Goal: Information Seeking & Learning: Learn about a topic

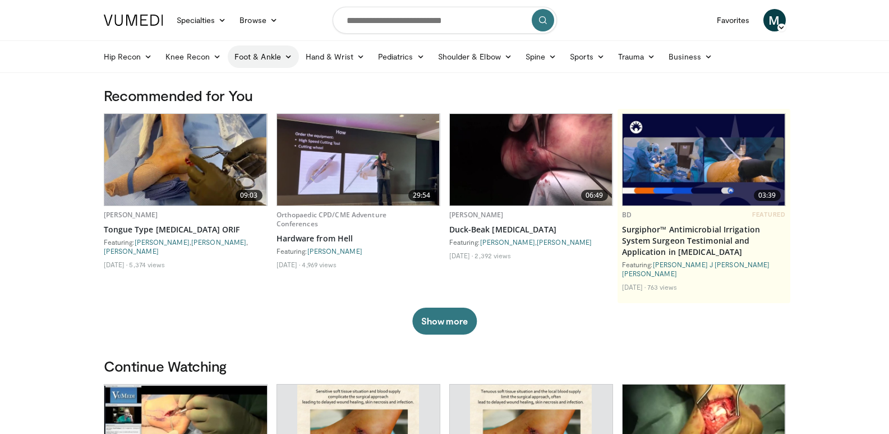
click at [284, 54] on icon at bounding box center [288, 57] width 8 height 8
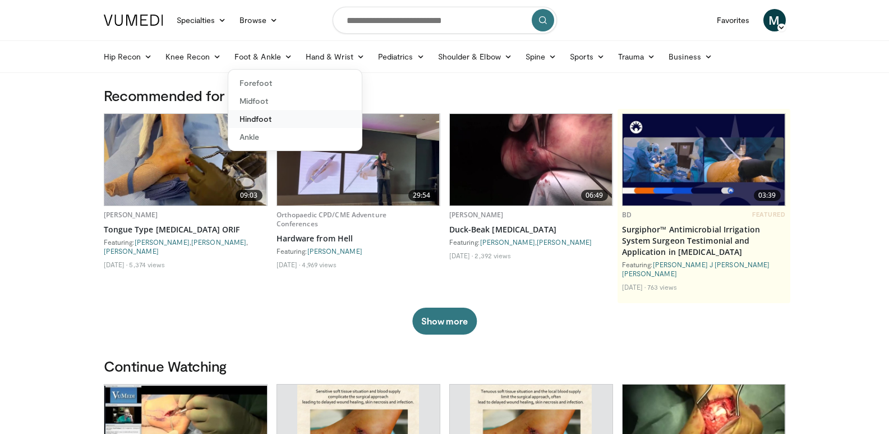
click at [287, 118] on link "Hindfoot" at bounding box center [294, 119] width 133 height 18
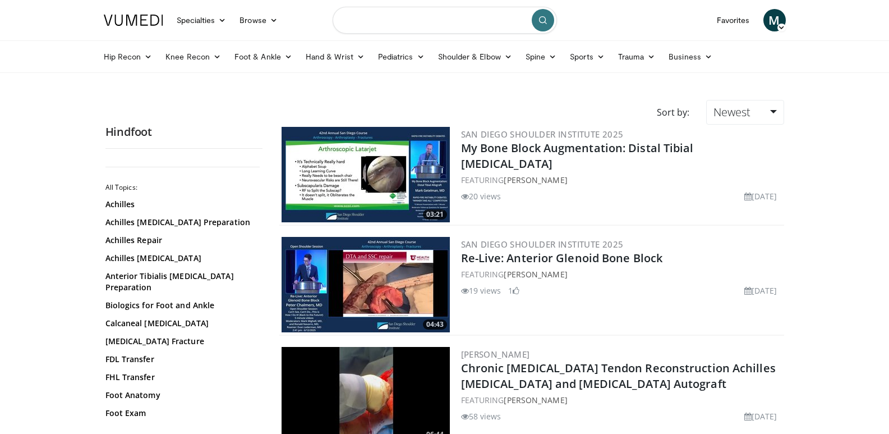
click at [423, 24] on input "Search topics, interventions" at bounding box center [445, 20] width 224 height 27
type input "**********"
click at [542, 35] on form "**********" at bounding box center [445, 20] width 224 height 40
click at [541, 28] on button "submit" at bounding box center [543, 20] width 22 height 22
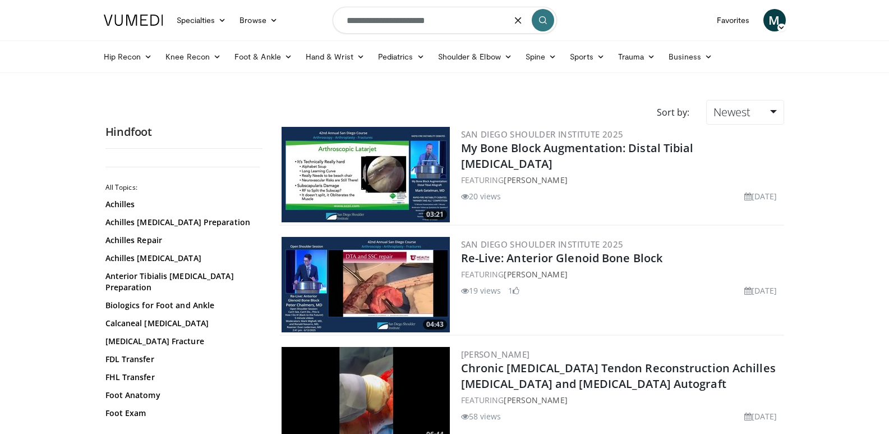
click at [541, 28] on button "submit" at bounding box center [543, 20] width 22 height 22
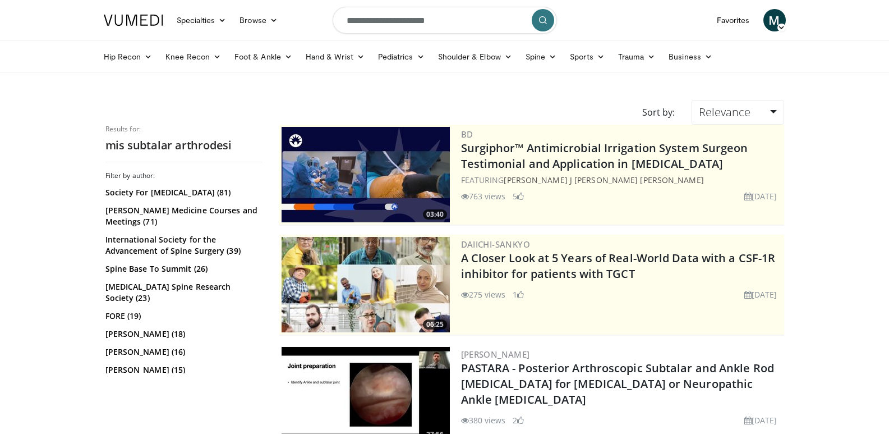
click at [543, 19] on icon "submit" at bounding box center [542, 20] width 9 height 9
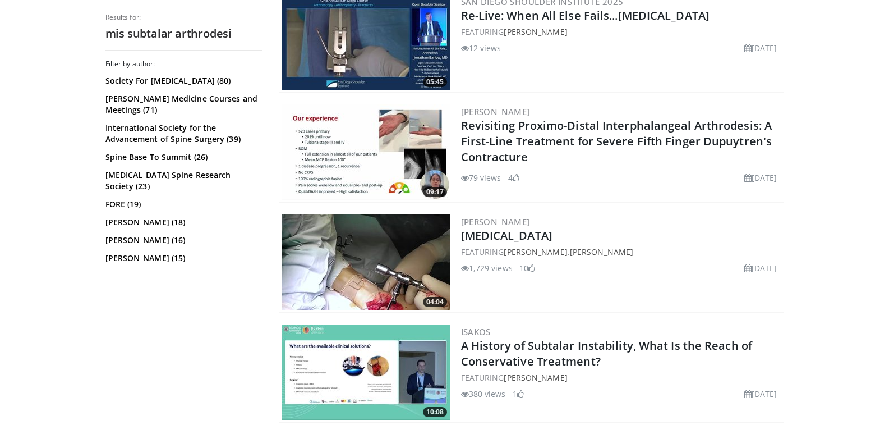
scroll to position [1215, 0]
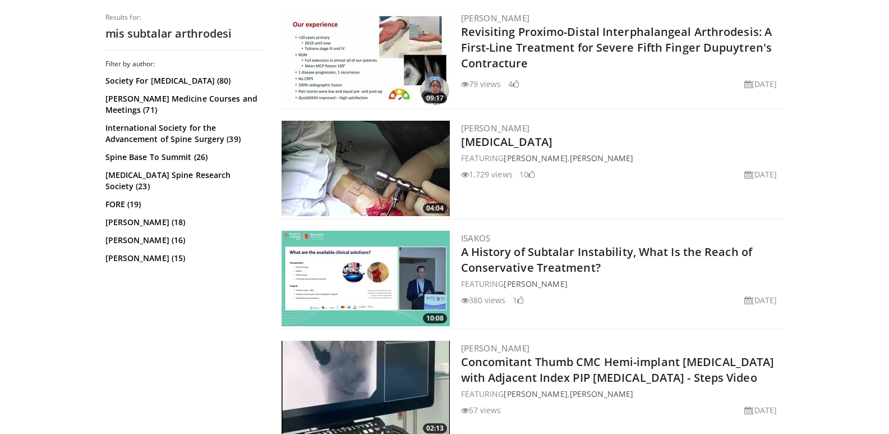
click at [418, 174] on img at bounding box center [366, 168] width 168 height 95
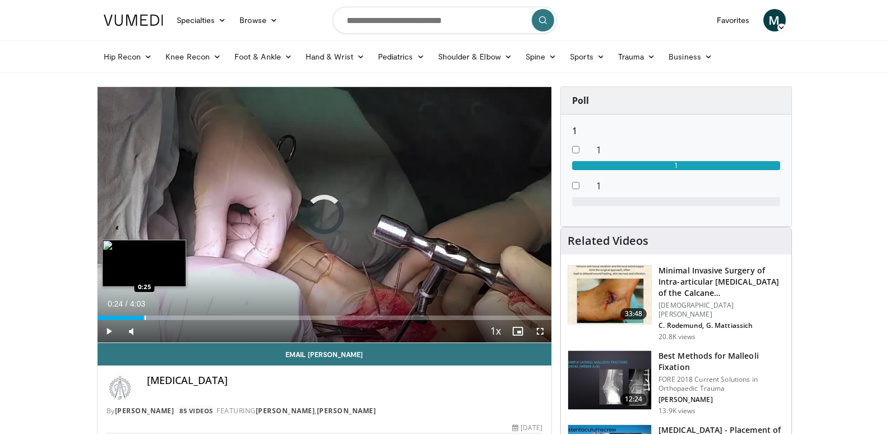
click at [145, 318] on div "Progress Bar" at bounding box center [145, 317] width 1 height 4
click at [167, 316] on div "Progress Bar" at bounding box center [167, 317] width 1 height 4
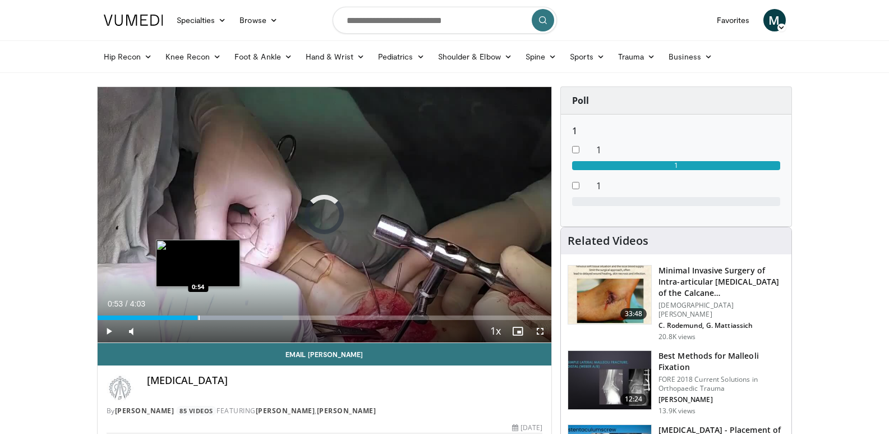
click at [199, 317] on div "Progress Bar" at bounding box center [199, 317] width 1 height 4
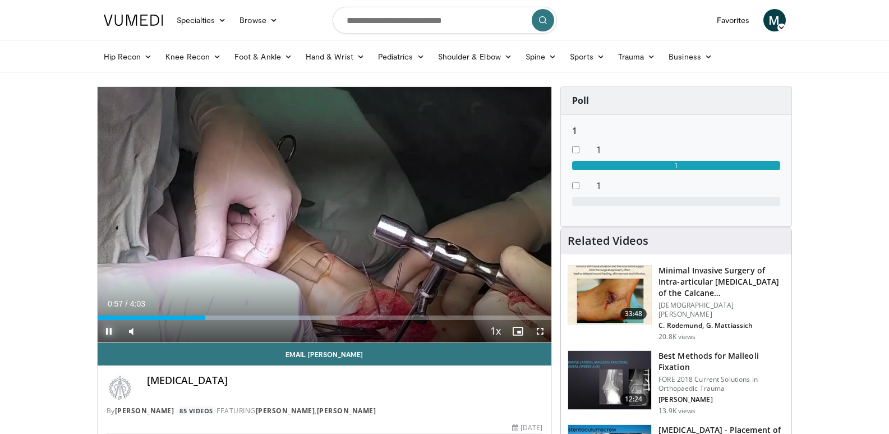
click at [109, 328] on span "Video Player" at bounding box center [109, 331] width 22 height 22
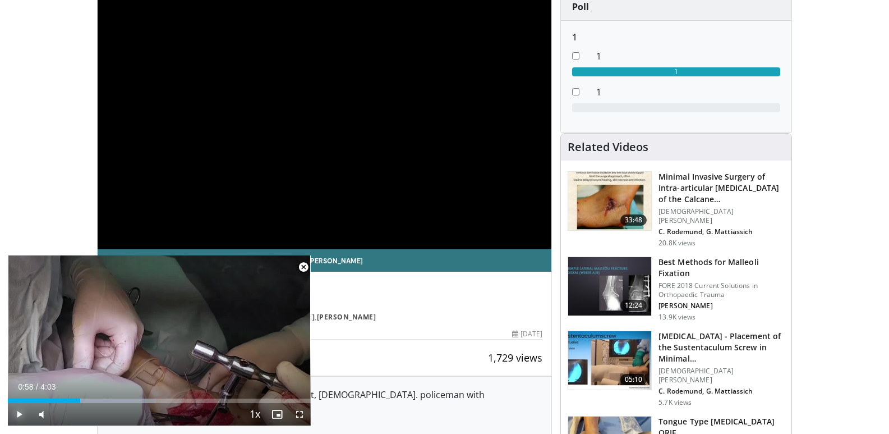
scroll to position [187, 0]
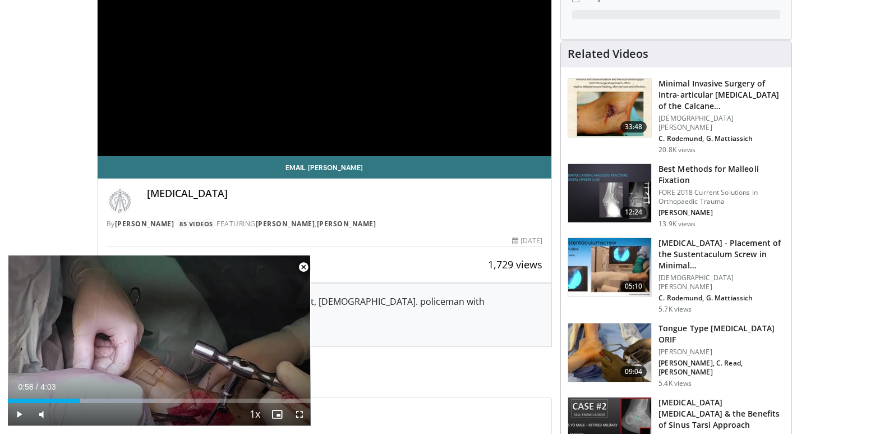
click at [621, 254] on img at bounding box center [609, 267] width 83 height 58
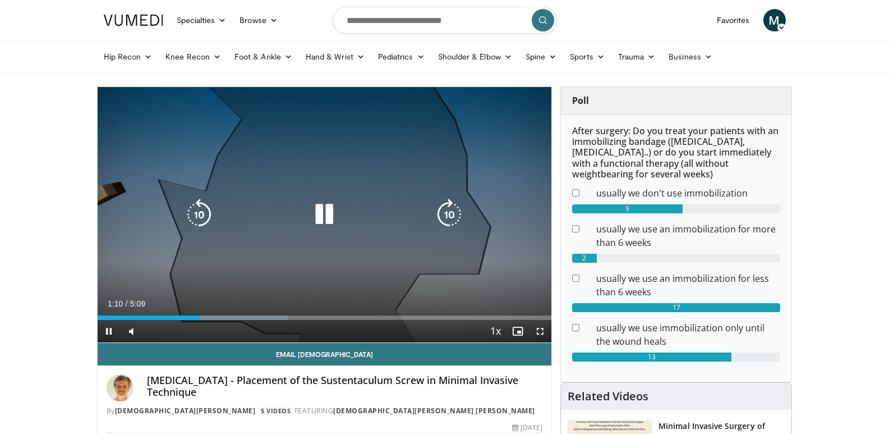
click at [244, 176] on div "10 seconds Tap to unmute" at bounding box center [325, 214] width 454 height 255
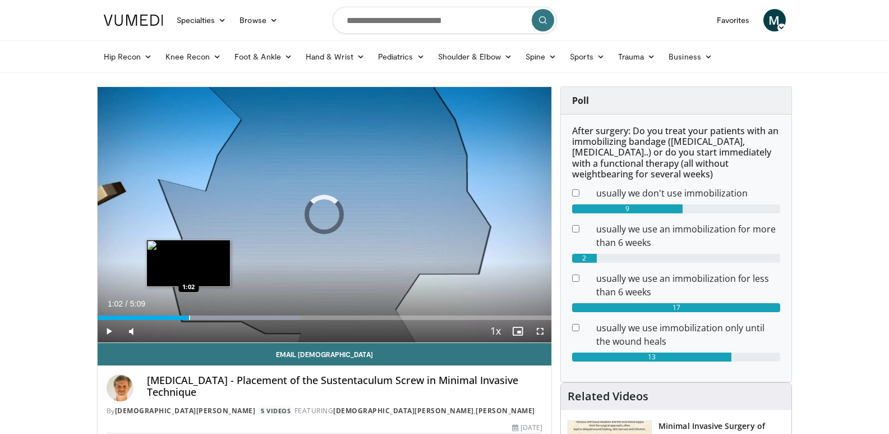
drag, startPoint x: 199, startPoint y: 317, endPoint x: 188, endPoint y: 317, distance: 10.7
click at [189, 317] on div "Progress Bar" at bounding box center [189, 317] width 1 height 4
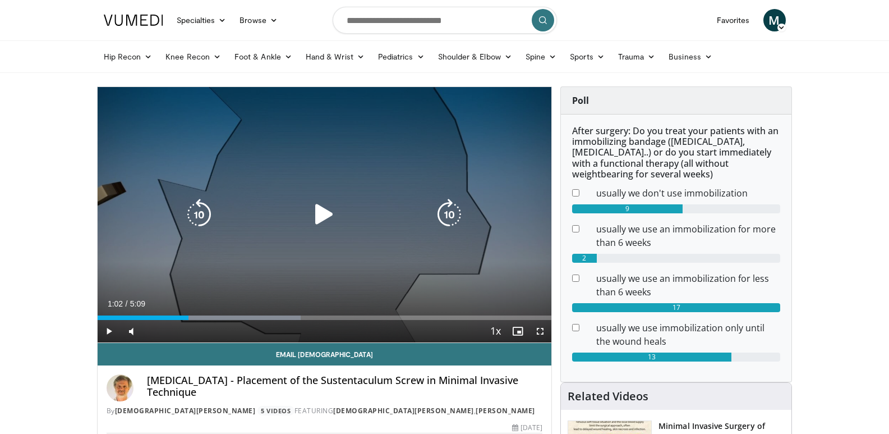
click at [196, 244] on div "10 seconds Tap to unmute" at bounding box center [325, 214] width 454 height 255
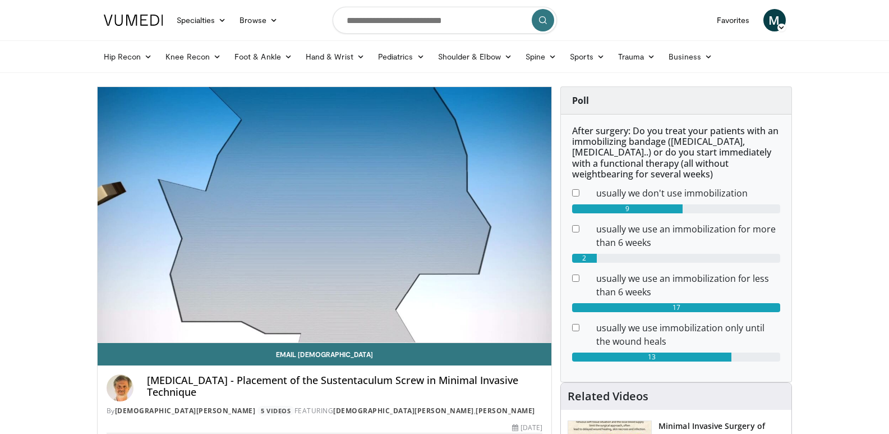
click at [196, 244] on div "10 seconds Tap to unmute" at bounding box center [325, 214] width 454 height 255
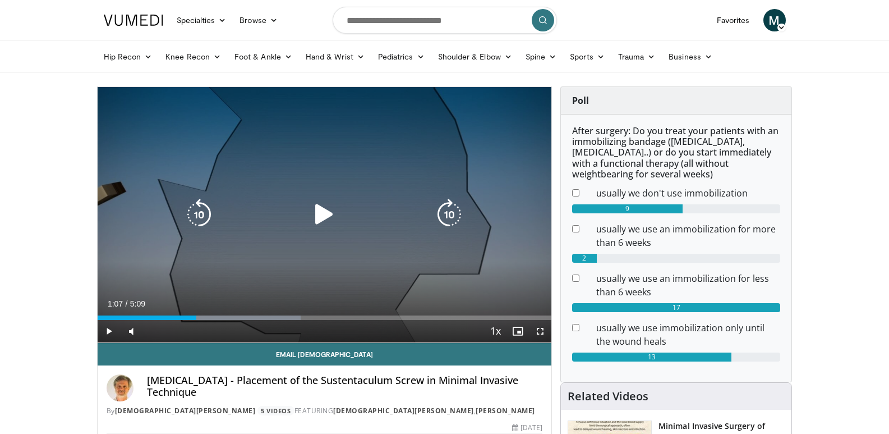
click at [360, 242] on div "10 seconds Tap to unmute" at bounding box center [325, 214] width 454 height 255
click at [305, 214] on div "Video Player" at bounding box center [324, 214] width 273 height 22
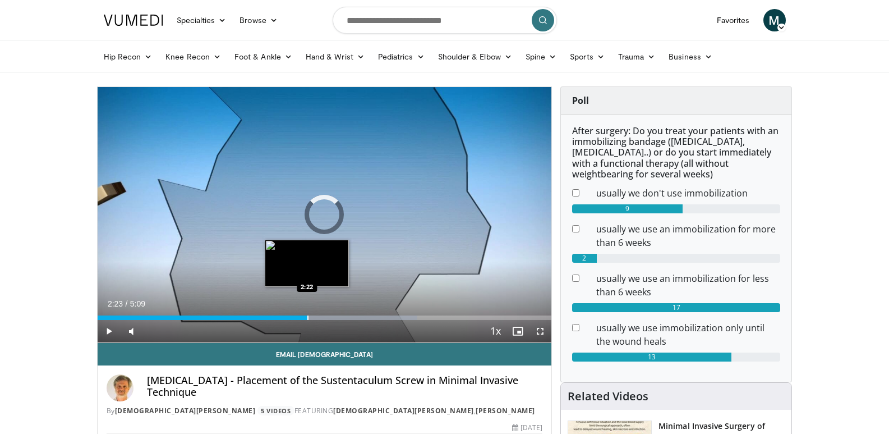
drag, startPoint x: 324, startPoint y: 319, endPoint x: 307, endPoint y: 316, distance: 17.6
click at [307, 316] on div "Progress Bar" at bounding box center [307, 317] width 1 height 4
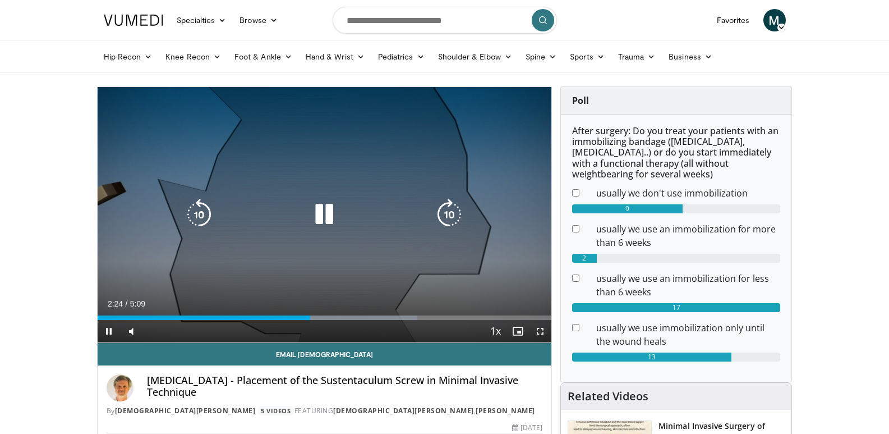
click at [414, 239] on div "10 seconds Tap to unmute" at bounding box center [325, 214] width 454 height 255
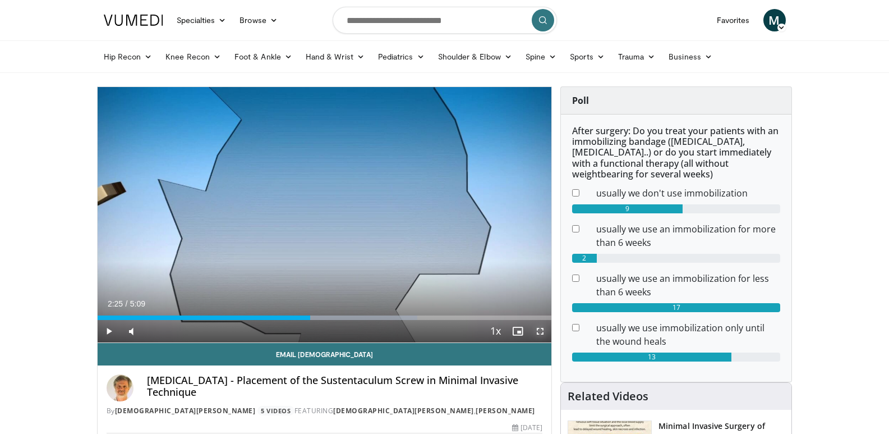
click at [540, 330] on span "Video Player" at bounding box center [540, 331] width 22 height 22
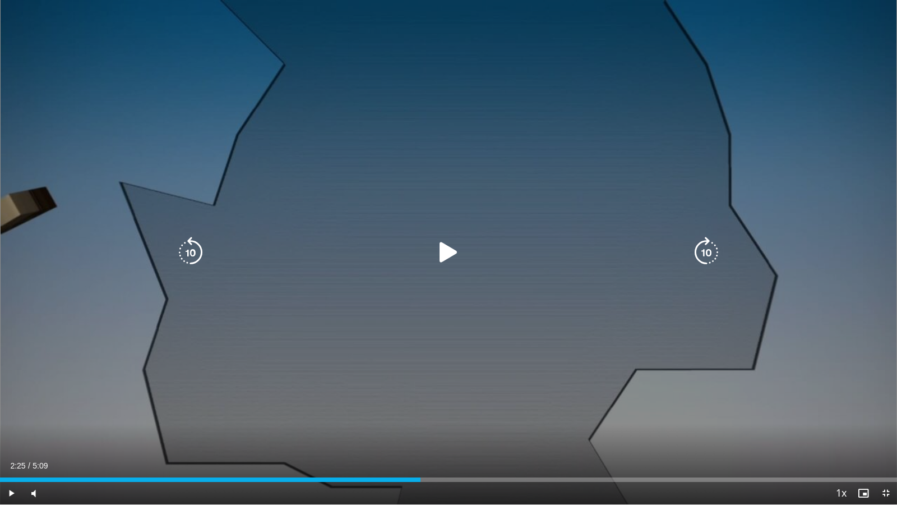
click at [108, 225] on div "10 seconds Tap to unmute" at bounding box center [448, 252] width 897 height 504
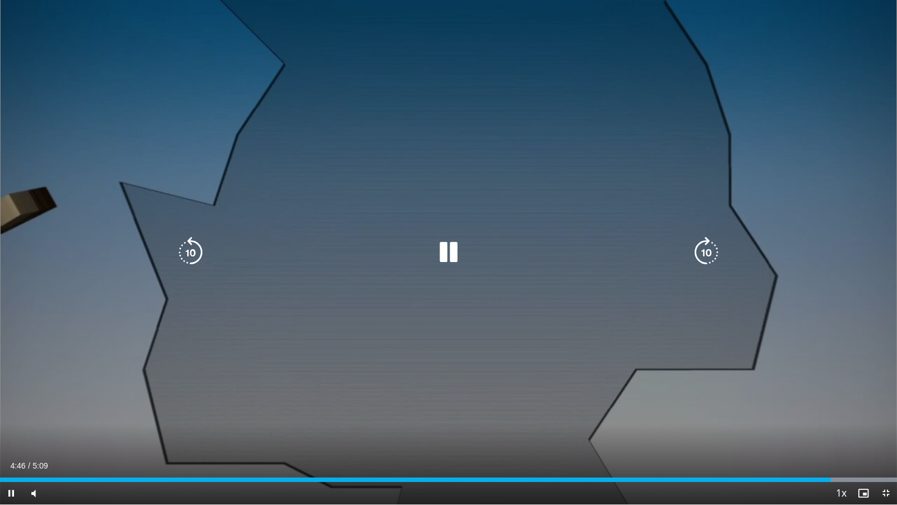
click at [440, 248] on icon "Video Player" at bounding box center [448, 252] width 31 height 31
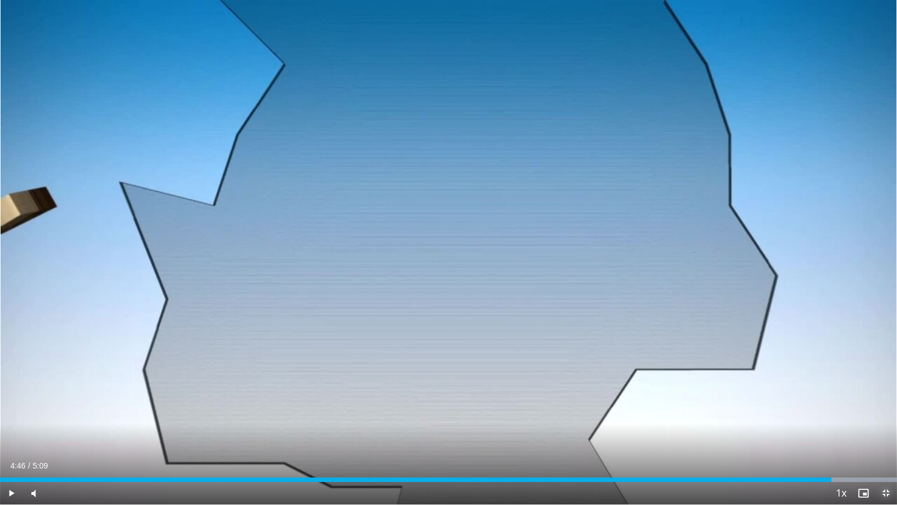
click at [887, 433] on span "Video Player" at bounding box center [886, 493] width 22 height 22
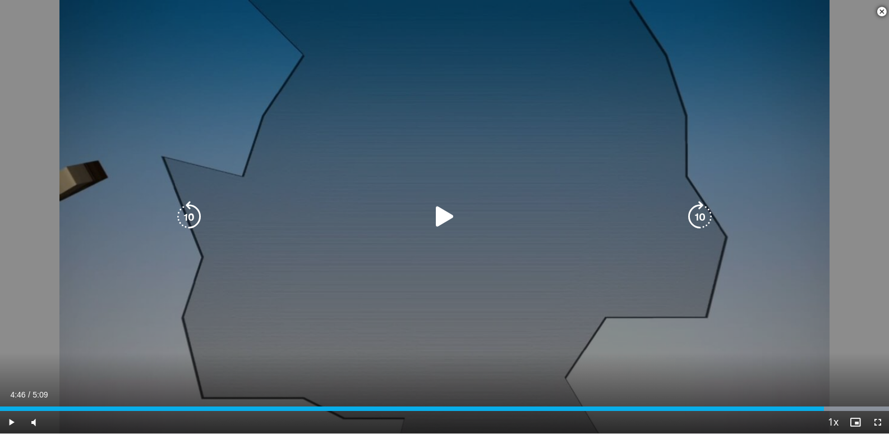
scroll to position [280, 0]
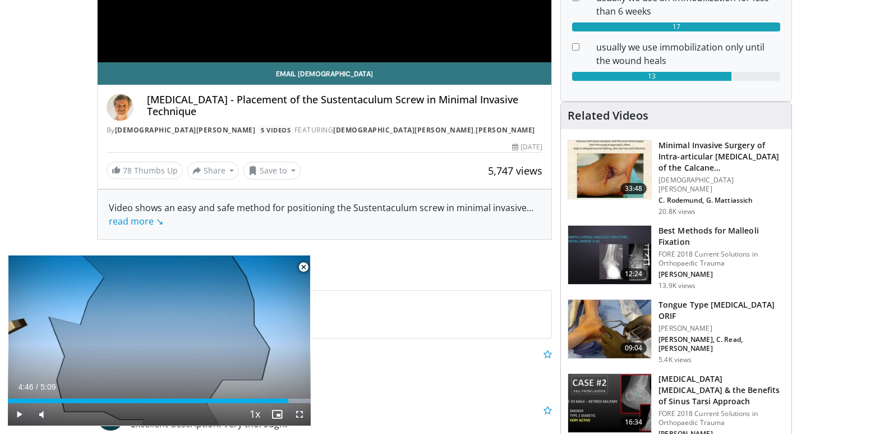
click at [303, 266] on span "Video Player" at bounding box center [303, 267] width 22 height 22
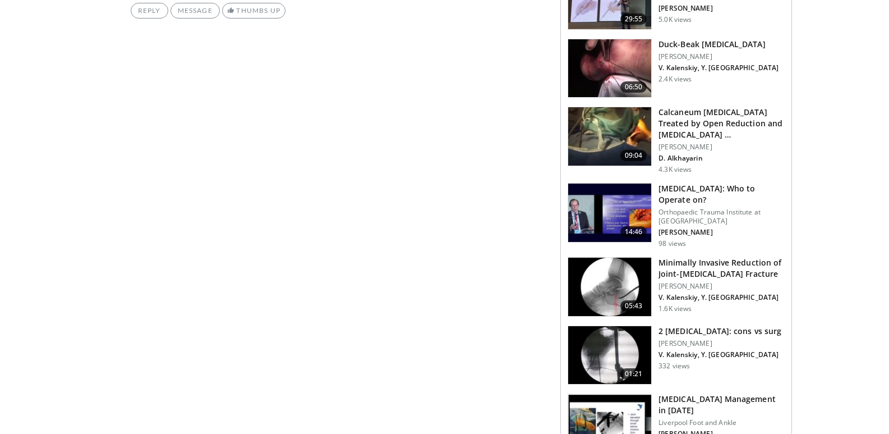
scroll to position [841, 0]
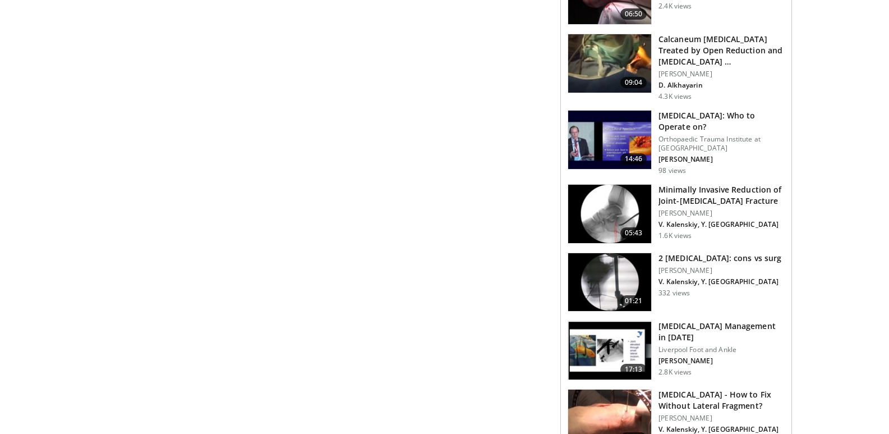
click at [616, 186] on img at bounding box center [609, 214] width 83 height 58
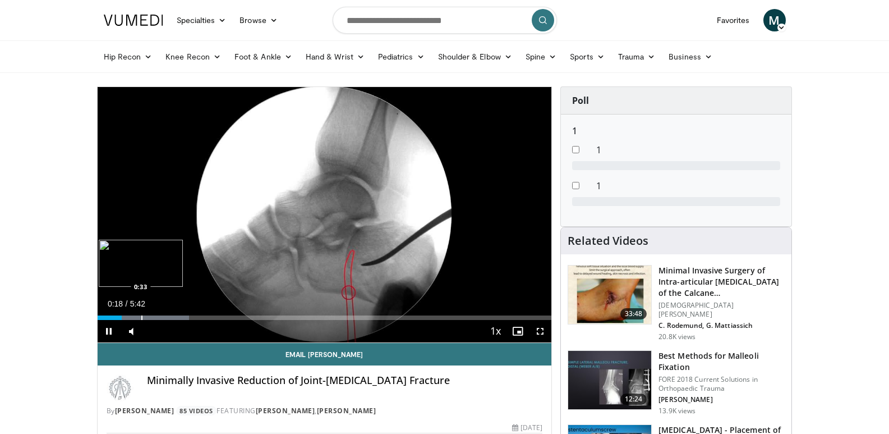
click at [141, 317] on div "Progress Bar" at bounding box center [141, 317] width 1 height 4
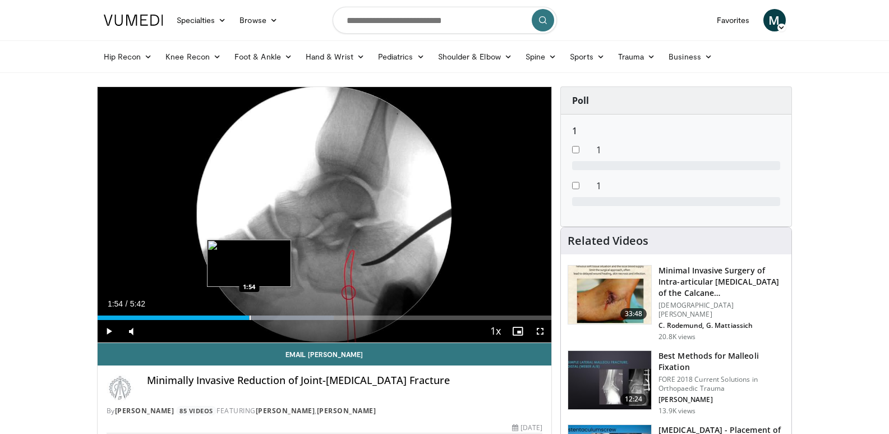
drag, startPoint x: 141, startPoint y: 317, endPoint x: 249, endPoint y: 319, distance: 107.7
click at [250, 319] on div "Progress Bar" at bounding box center [250, 317] width 1 height 4
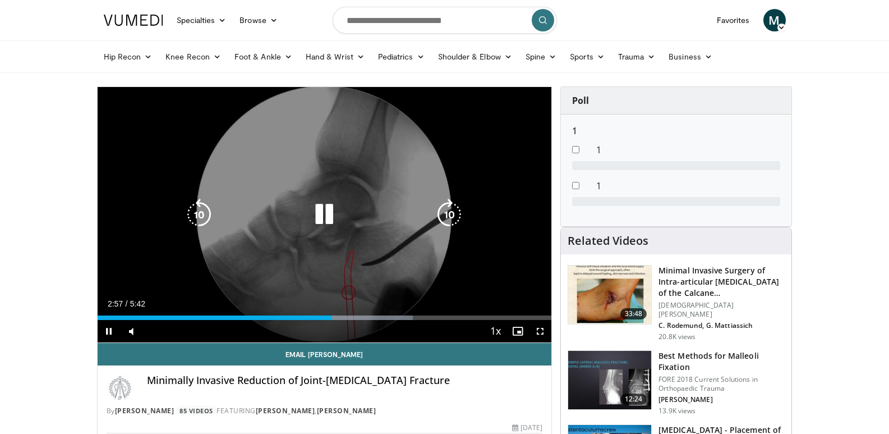
click at [152, 181] on div "10 seconds Tap to unmute" at bounding box center [325, 214] width 454 height 255
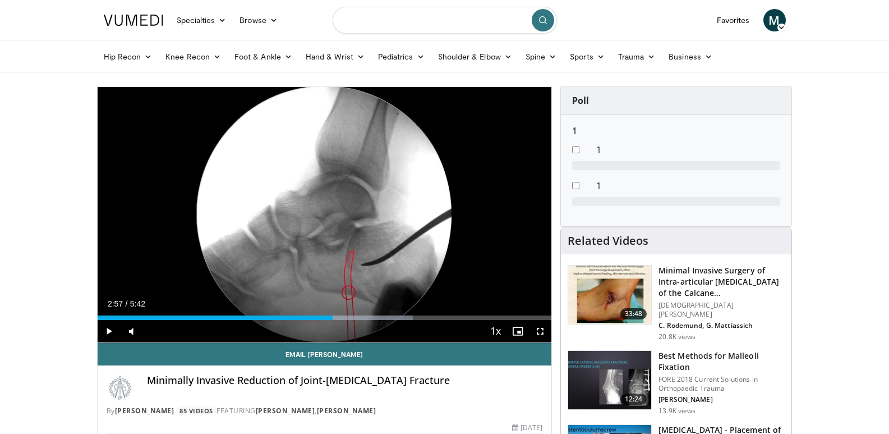
click at [465, 22] on input "Search topics, interventions" at bounding box center [445, 20] width 224 height 27
type input "**********"
click at [541, 24] on icon "submit" at bounding box center [542, 20] width 9 height 9
click at [604, 289] on img at bounding box center [609, 294] width 83 height 58
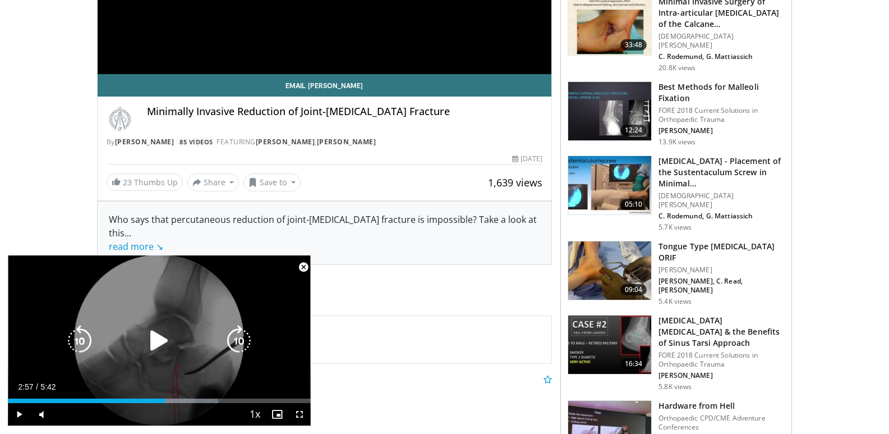
scroll to position [280, 0]
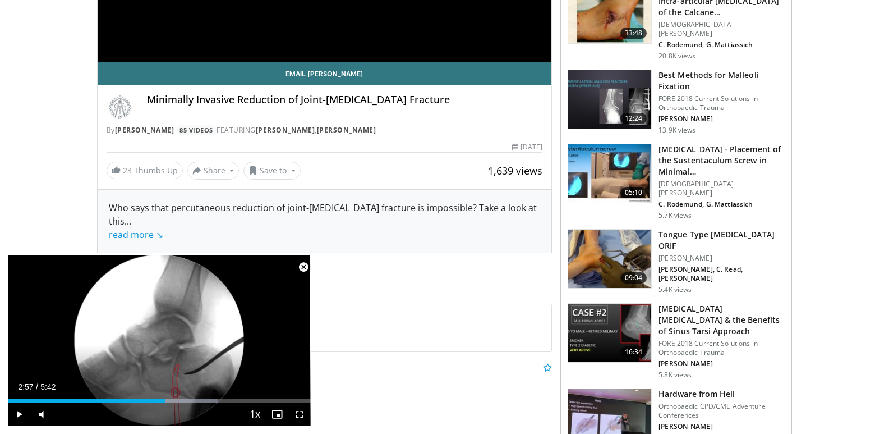
click at [305, 269] on span "Video Player" at bounding box center [303, 267] width 22 height 22
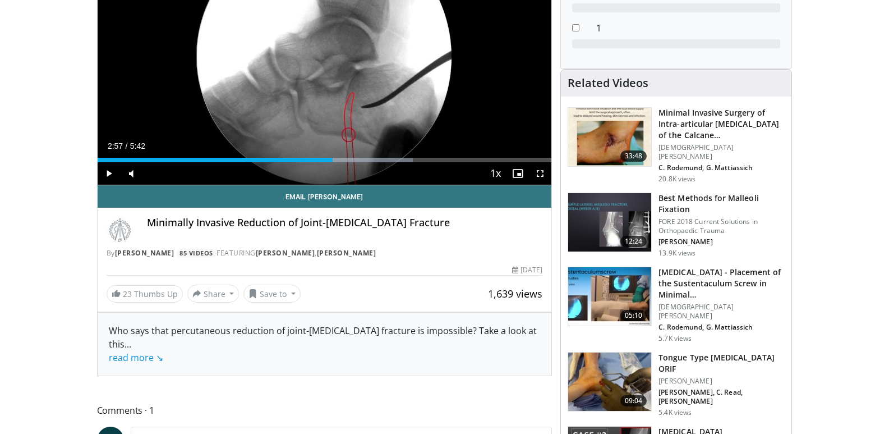
scroll to position [0, 0]
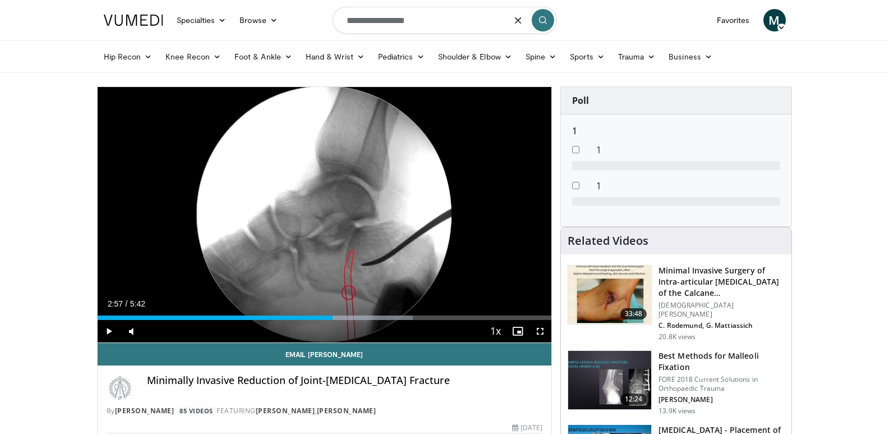
click at [516, 21] on icon "button" at bounding box center [518, 20] width 9 height 9
click at [494, 25] on input "Search topics, interventions" at bounding box center [445, 20] width 224 height 27
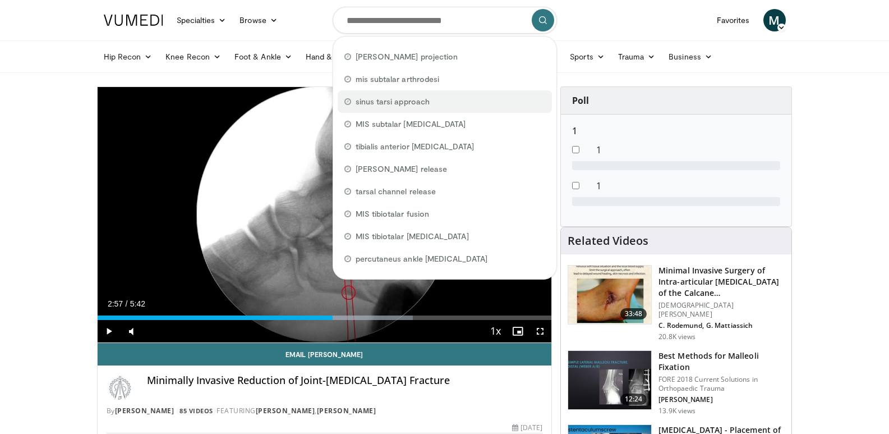
click at [426, 99] on span "sinus tarsi approach" at bounding box center [393, 101] width 74 height 11
type input "**********"
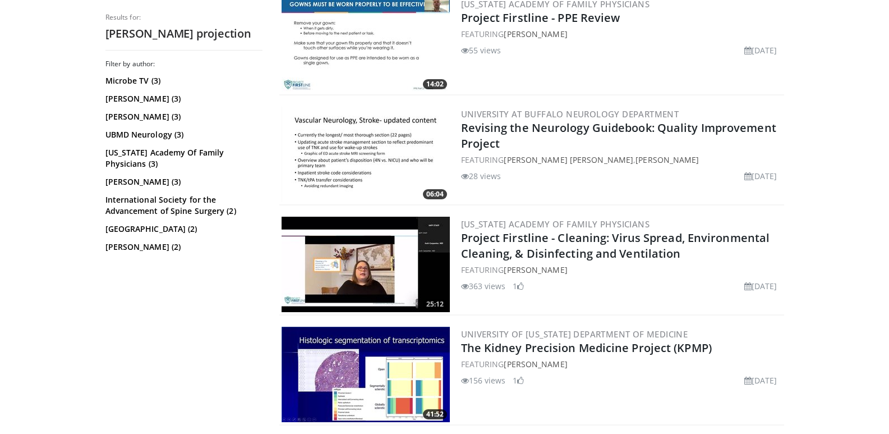
scroll to position [187, 0]
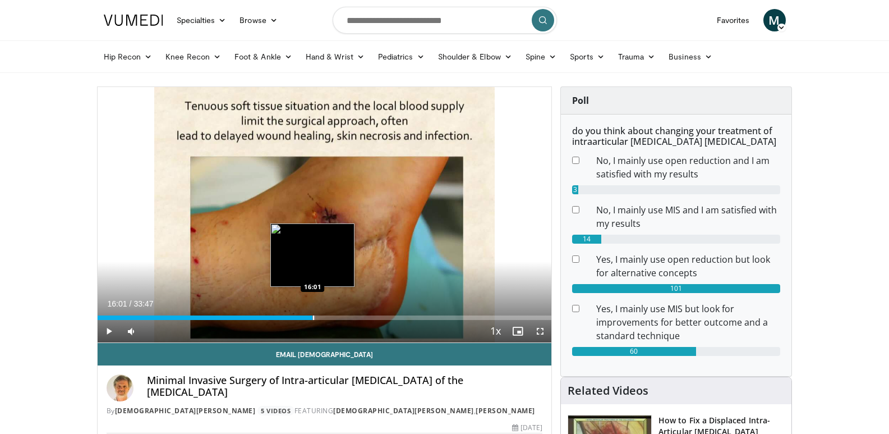
drag, startPoint x: 104, startPoint y: 318, endPoint x: 312, endPoint y: 317, distance: 208.6
click at [313, 317] on div "Progress Bar" at bounding box center [313, 317] width 1 height 4
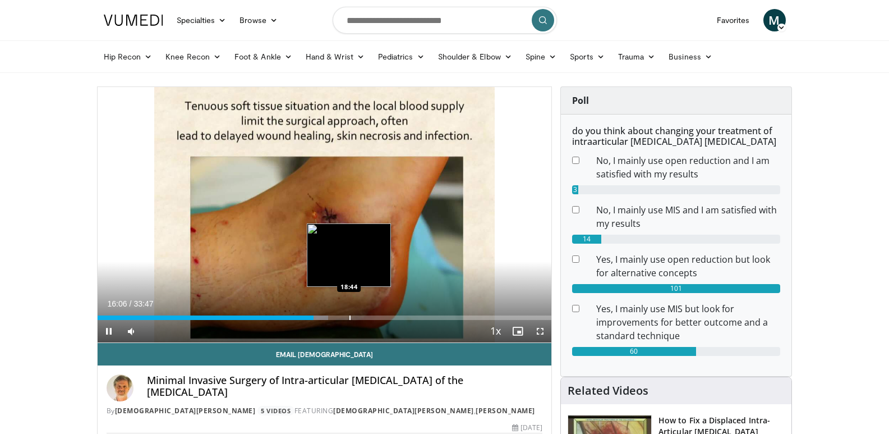
click at [348, 314] on div "Loaded : 50.79% 16:06 18:44" at bounding box center [325, 314] width 454 height 11
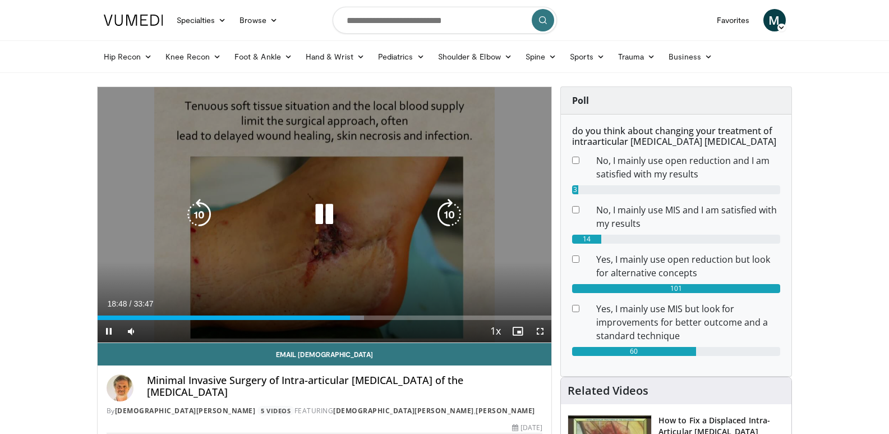
click at [480, 130] on div "10 seconds Tap to unmute" at bounding box center [325, 214] width 454 height 255
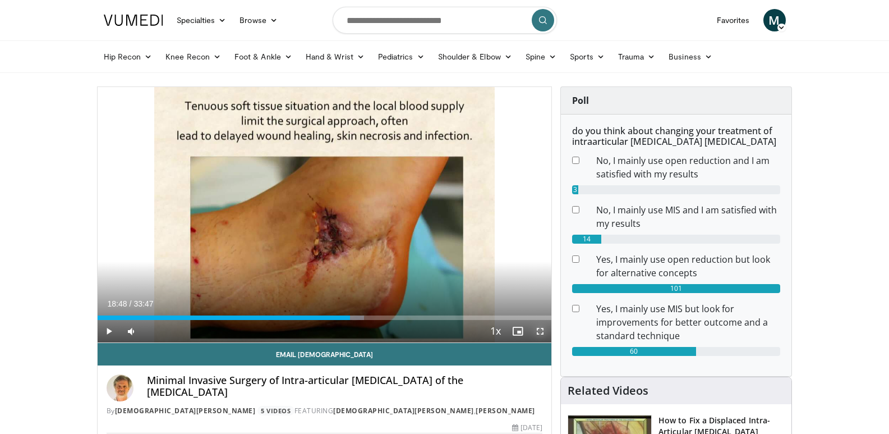
click at [541, 331] on span "Video Player" at bounding box center [540, 331] width 22 height 22
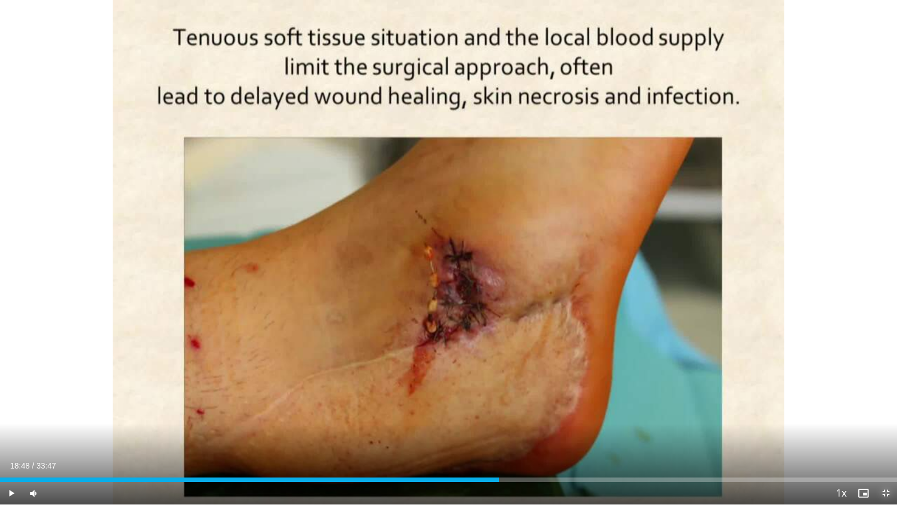
click at [884, 433] on span "Video Player" at bounding box center [886, 493] width 22 height 22
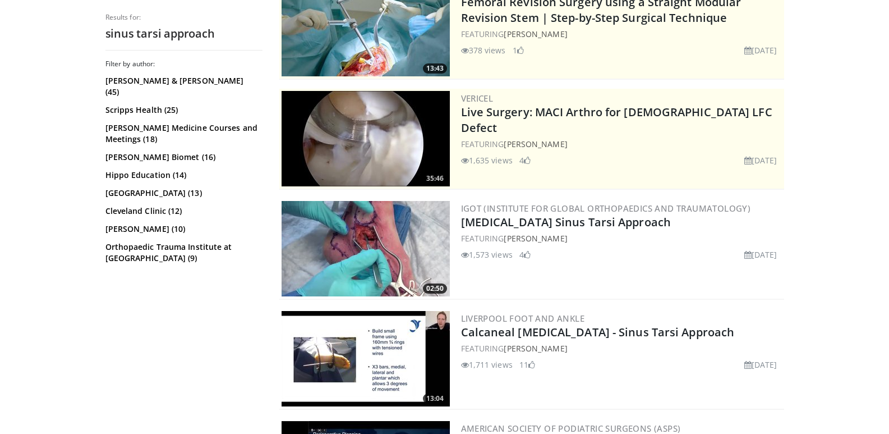
scroll to position [187, 0]
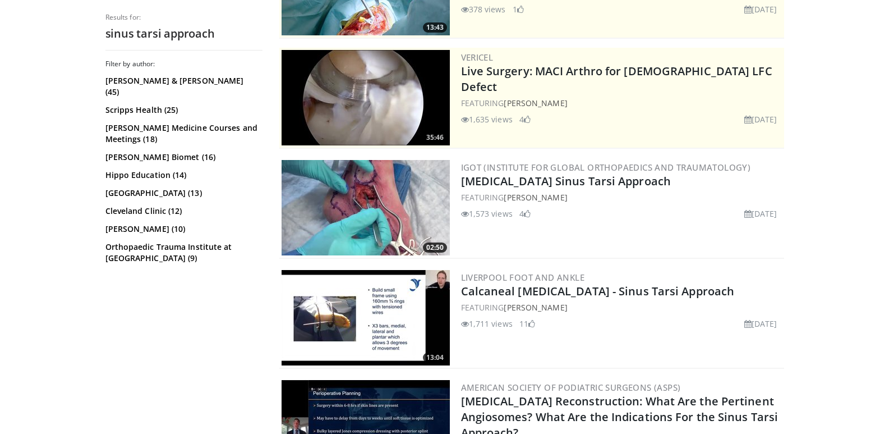
click at [356, 196] on img at bounding box center [366, 207] width 168 height 95
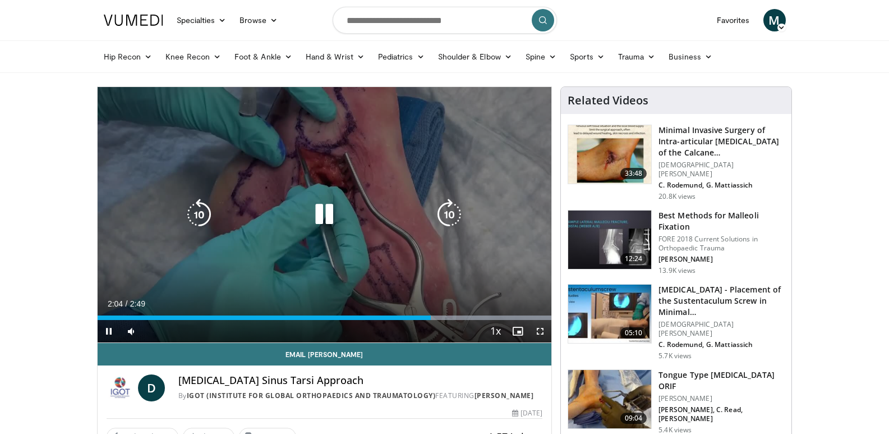
click at [439, 275] on div "10 seconds Tap to unmute" at bounding box center [325, 214] width 454 height 255
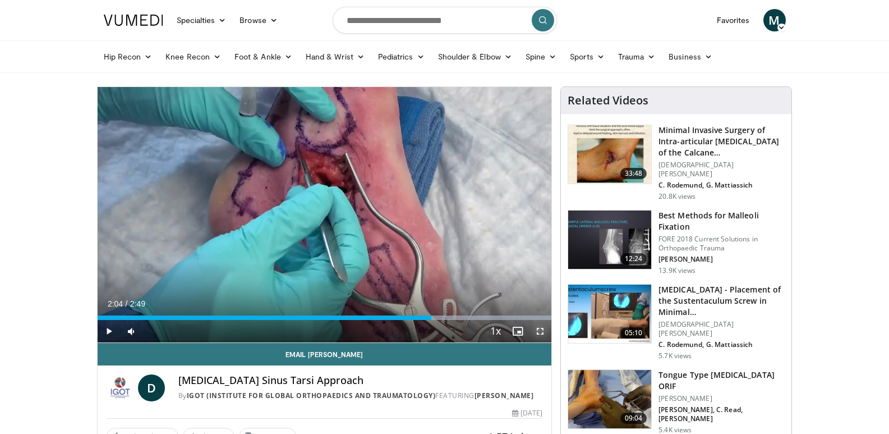
click at [542, 329] on span "Video Player" at bounding box center [540, 331] width 22 height 22
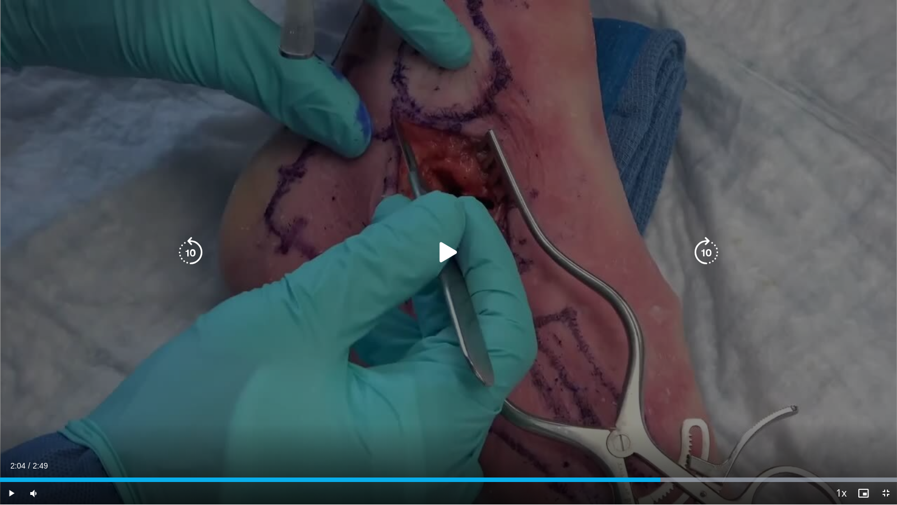
click at [452, 305] on div "10 seconds Tap to unmute" at bounding box center [448, 252] width 897 height 504
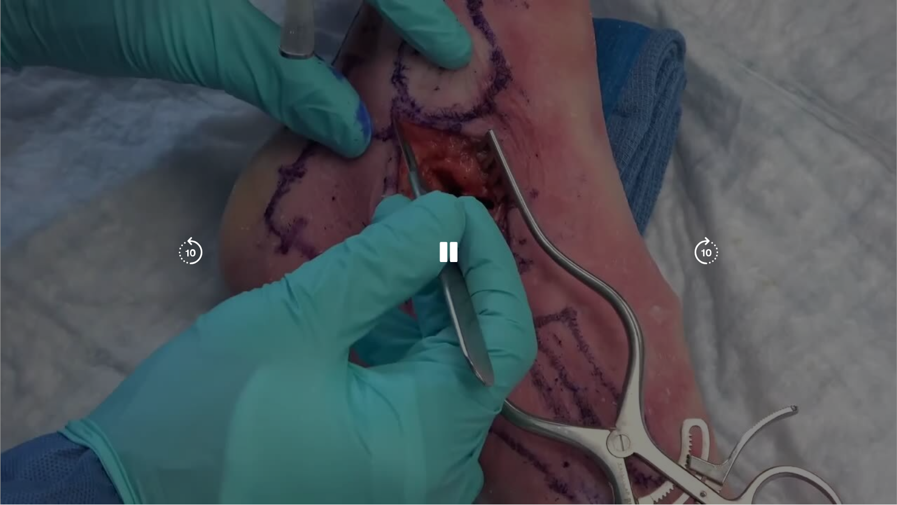
click at [140, 179] on div "10 seconds Tap to unmute" at bounding box center [448, 252] width 897 height 504
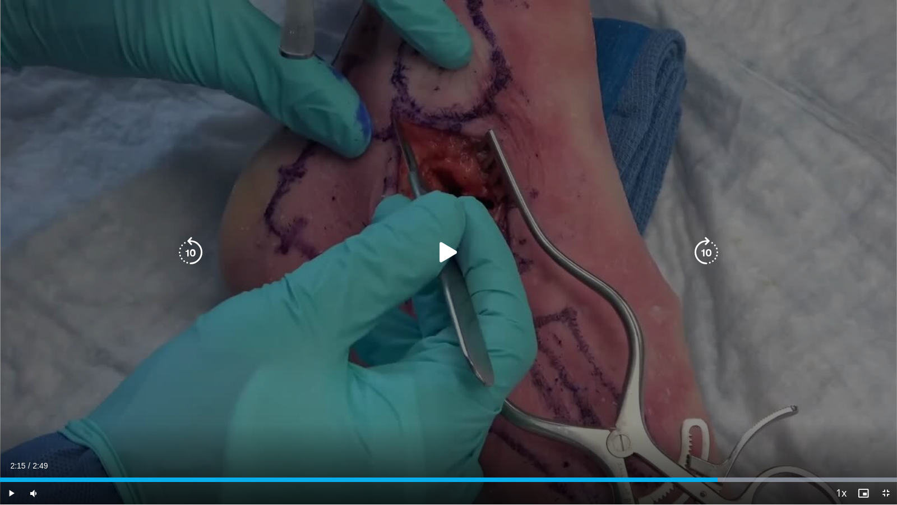
click at [439, 172] on div "10 seconds Tap to unmute" at bounding box center [448, 252] width 897 height 504
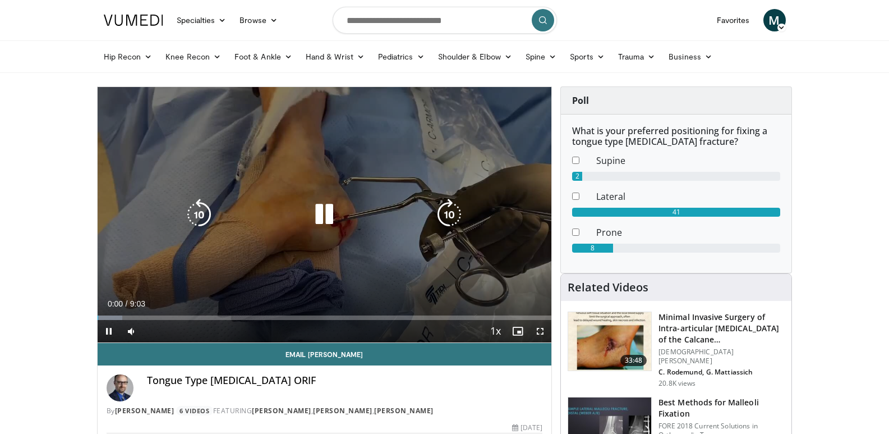
click at [321, 209] on icon "Video Player" at bounding box center [323, 214] width 31 height 31
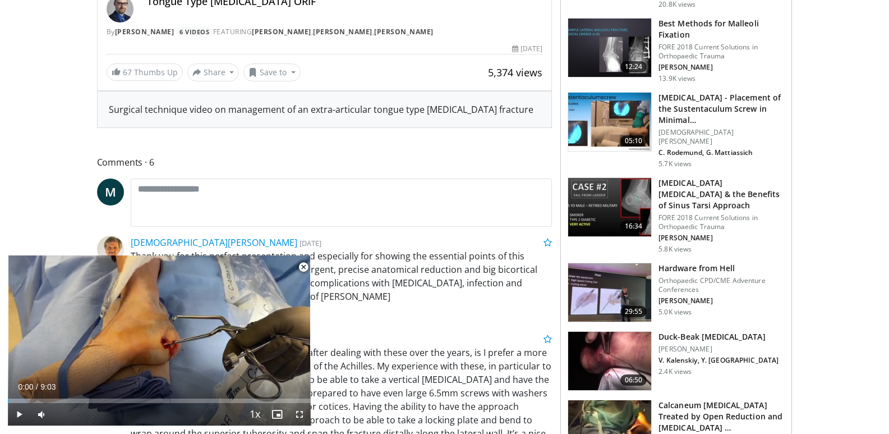
scroll to position [467, 0]
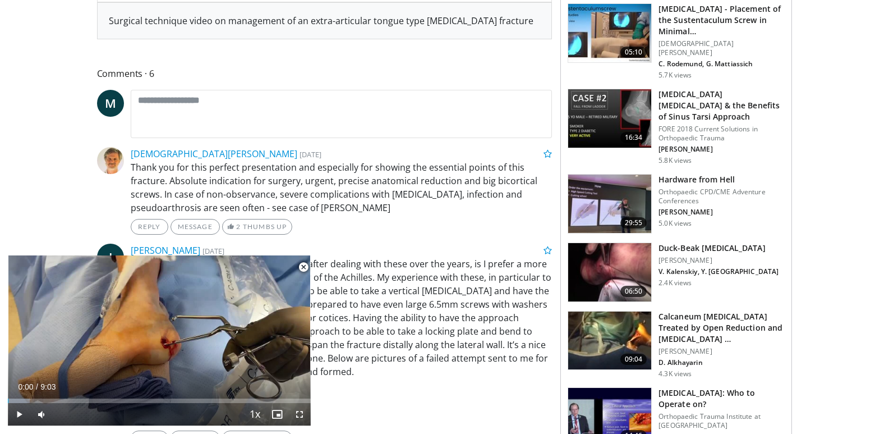
click at [303, 268] on span "Video Player" at bounding box center [303, 267] width 22 height 22
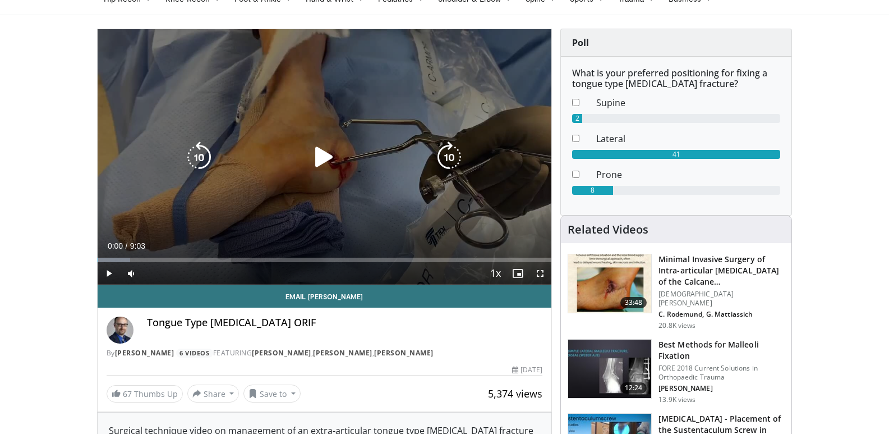
scroll to position [0, 0]
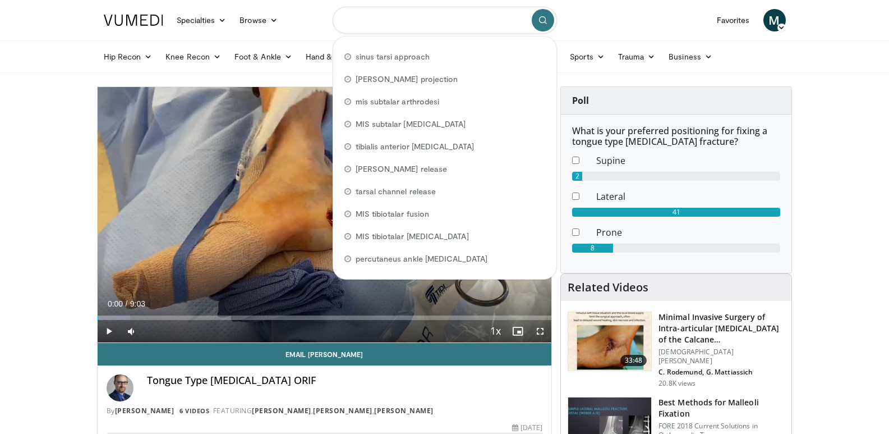
drag, startPoint x: 460, startPoint y: 22, endPoint x: 379, endPoint y: 15, distance: 82.2
click at [379, 15] on input "Search topics, interventions" at bounding box center [445, 20] width 224 height 27
click at [372, 25] on input "Search topics, interventions" at bounding box center [445, 20] width 224 height 27
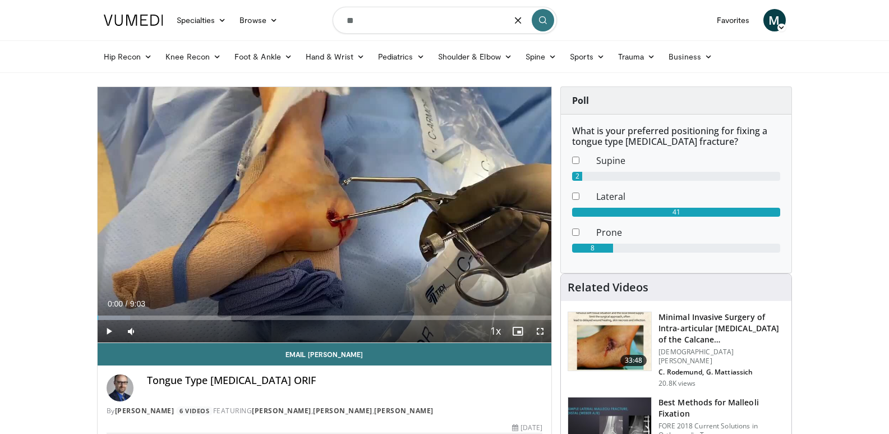
type input "*"
type input "**********"
click at [540, 21] on icon "submit" at bounding box center [542, 20] width 9 height 9
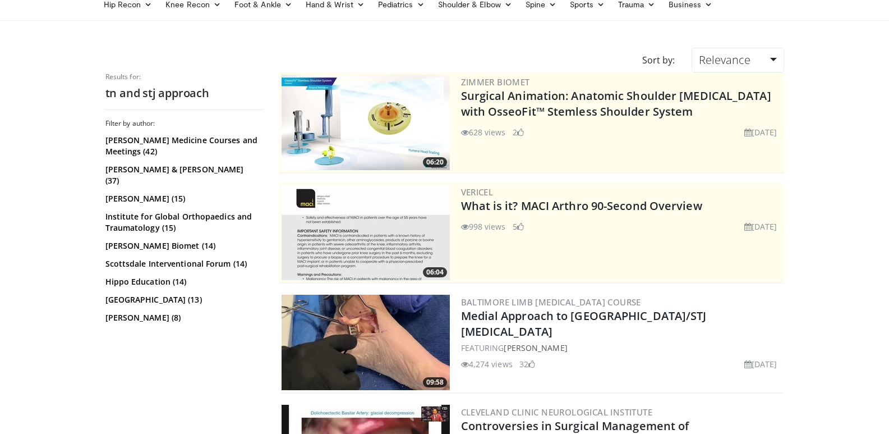
scroll to position [94, 0]
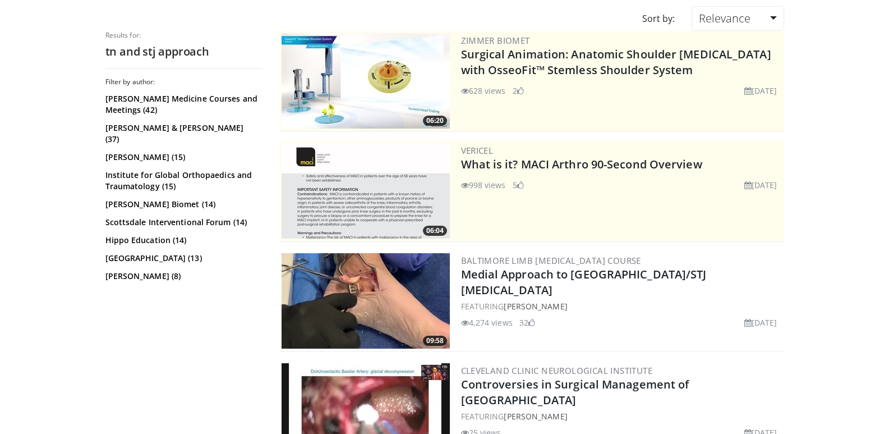
click at [408, 271] on img at bounding box center [366, 300] width 168 height 95
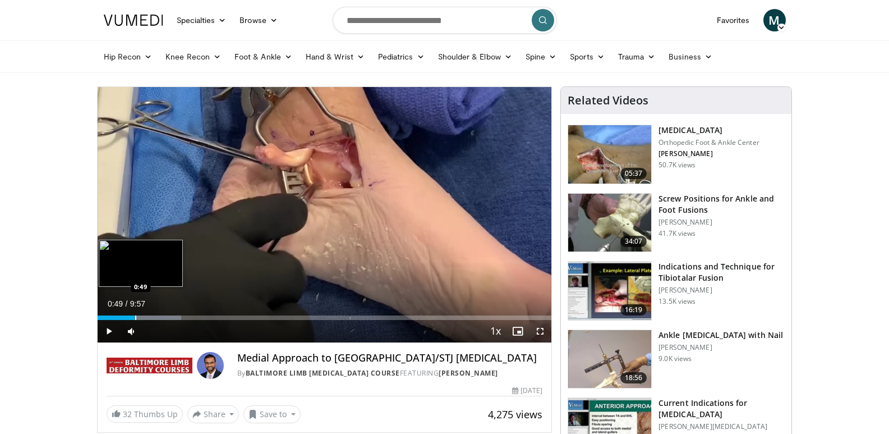
drag, startPoint x: 104, startPoint y: 315, endPoint x: 135, endPoint y: 319, distance: 30.6
click at [135, 319] on div "Progress Bar" at bounding box center [135, 317] width 1 height 4
click at [130, 318] on div "Progress Bar" at bounding box center [130, 317] width 1 height 4
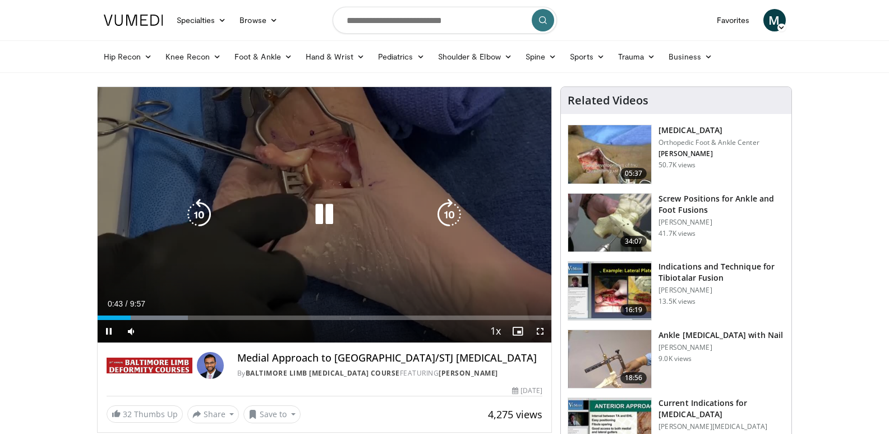
click at [349, 261] on div "10 seconds Tap to unmute" at bounding box center [325, 214] width 454 height 255
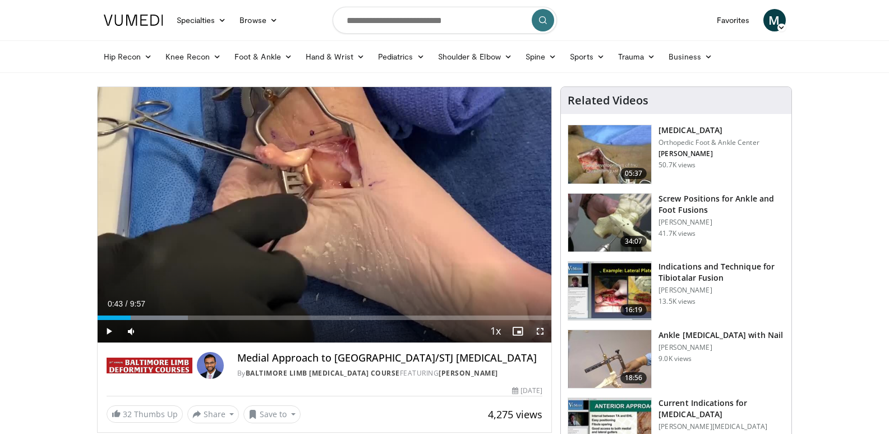
click at [539, 331] on span "Video Player" at bounding box center [540, 331] width 22 height 22
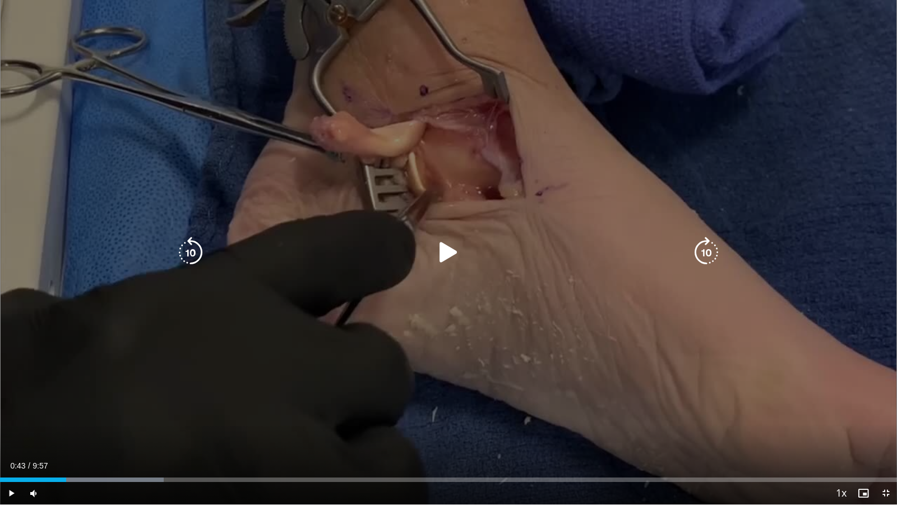
click at [726, 76] on div "10 seconds Tap to unmute" at bounding box center [448, 252] width 897 height 504
click at [701, 89] on div "10 seconds Tap to unmute" at bounding box center [448, 252] width 897 height 504
click at [715, 72] on div "10 seconds Tap to unmute" at bounding box center [448, 252] width 897 height 504
click at [598, 113] on div "10 seconds Tap to unmute" at bounding box center [448, 252] width 897 height 504
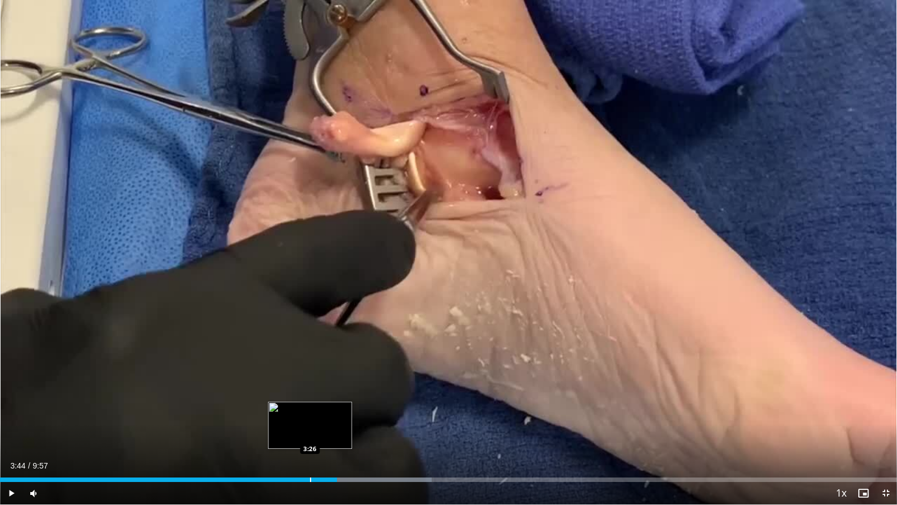
click at [310, 433] on div "Progress Bar" at bounding box center [310, 479] width 1 height 4
click at [299, 433] on div "Progress Bar" at bounding box center [299, 479] width 1 height 4
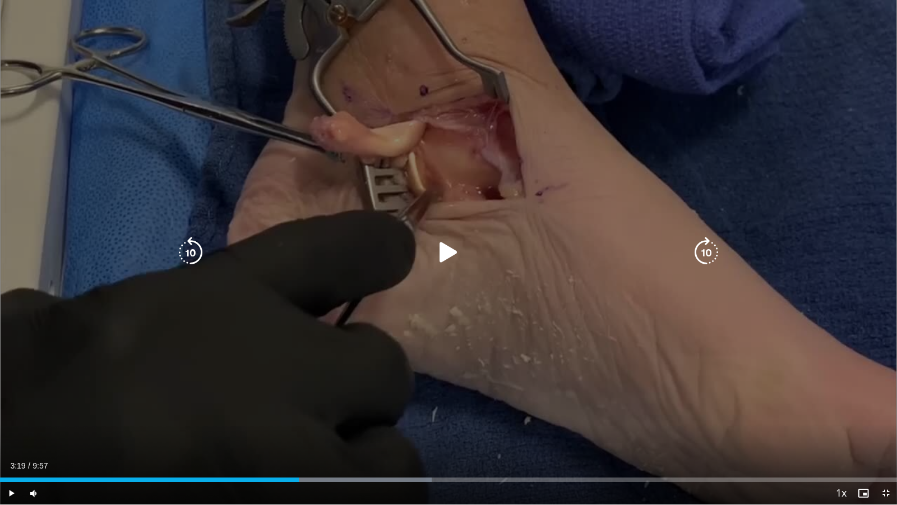
click at [363, 348] on div "10 seconds Tap to unmute" at bounding box center [448, 252] width 897 height 504
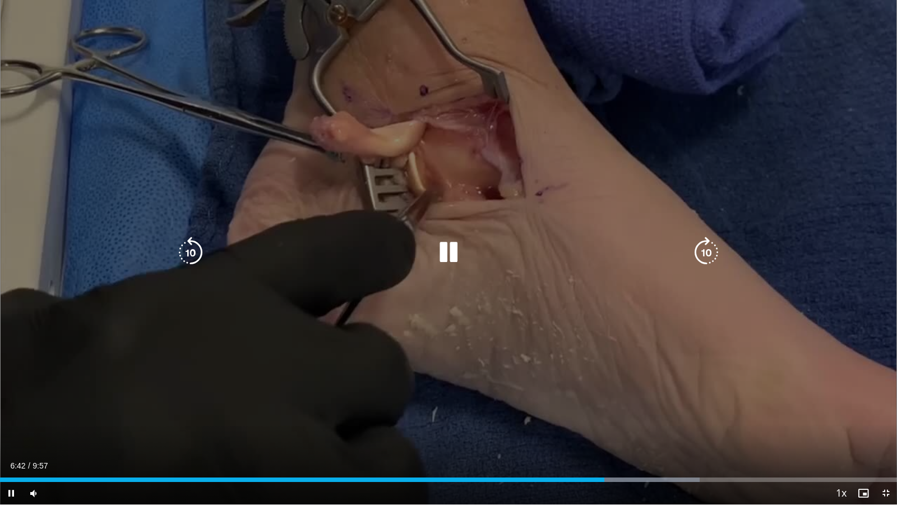
drag, startPoint x: 449, startPoint y: 254, endPoint x: 467, endPoint y: 253, distance: 18.0
click at [449, 254] on icon "Video Player" at bounding box center [448, 252] width 31 height 31
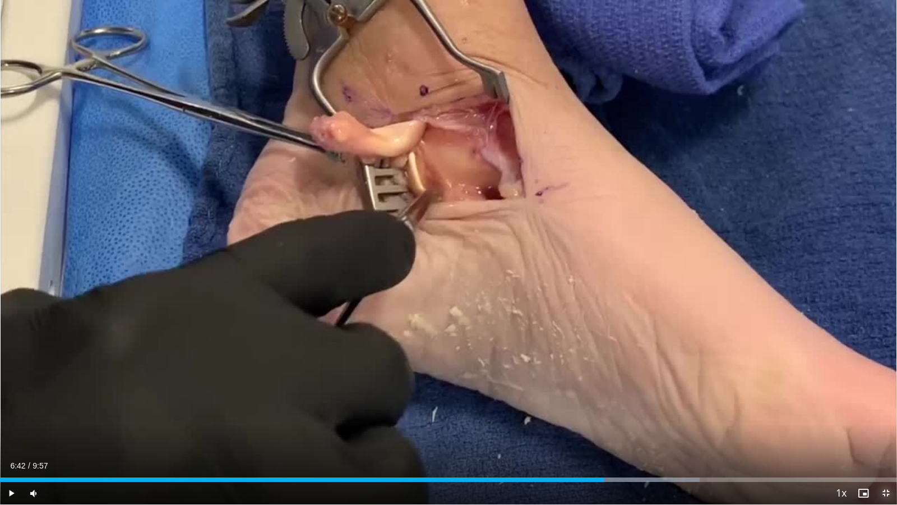
click at [884, 433] on span "Video Player" at bounding box center [886, 493] width 22 height 22
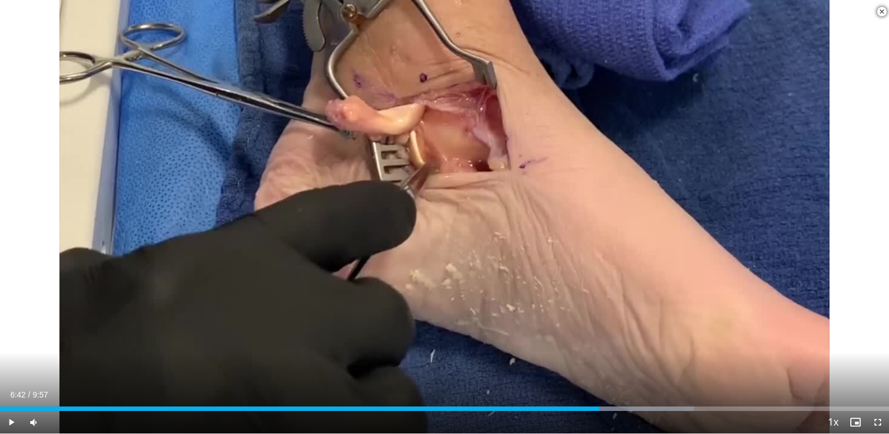
scroll to position [280, 0]
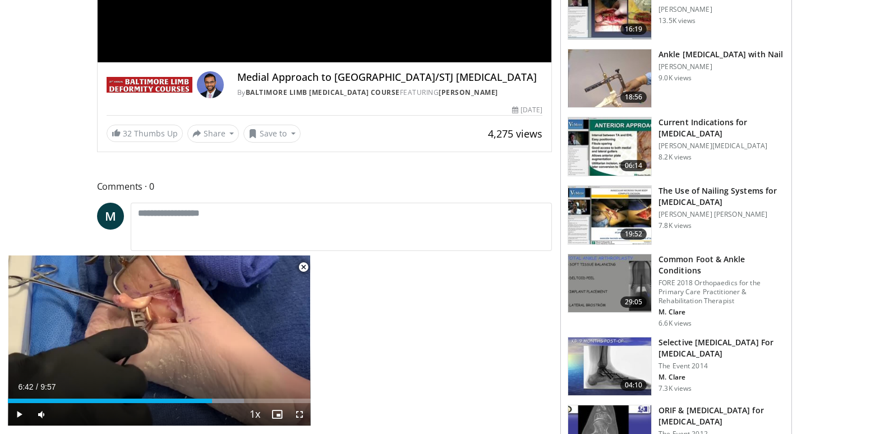
click at [304, 268] on span "Video Player" at bounding box center [303, 267] width 22 height 22
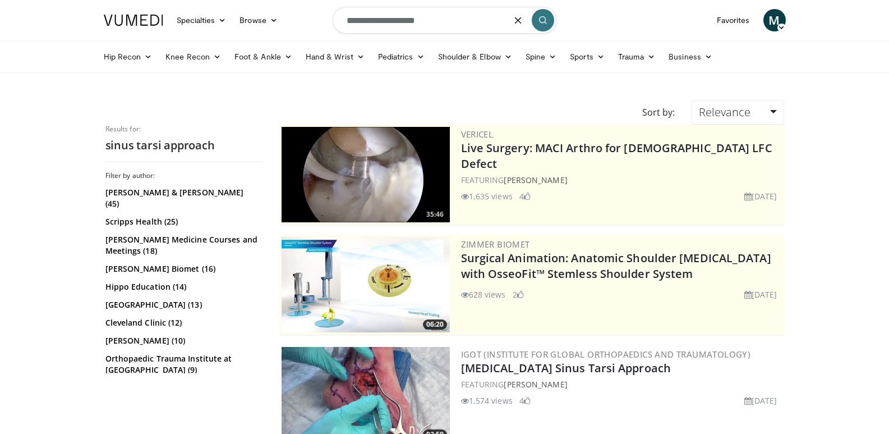
click at [446, 19] on input "**********" at bounding box center [445, 20] width 224 height 27
drag, startPoint x: 446, startPoint y: 19, endPoint x: 337, endPoint y: 21, distance: 108.8
click at [337, 21] on input "**********" at bounding box center [445, 20] width 224 height 27
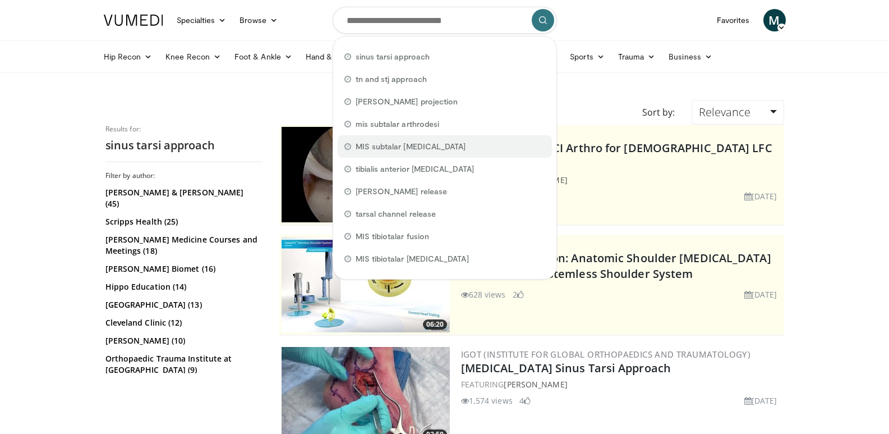
click at [396, 148] on span "MIS subtalar arthrodesis" at bounding box center [411, 146] width 110 height 11
type input "**********"
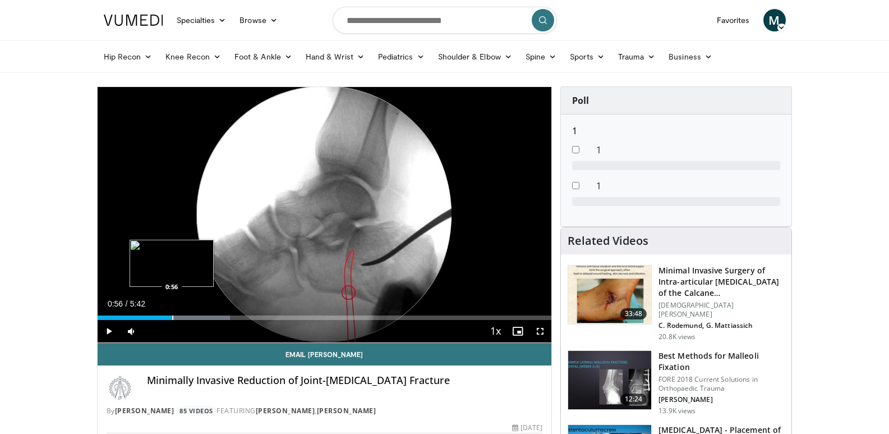
drag, startPoint x: 145, startPoint y: 318, endPoint x: 172, endPoint y: 318, distance: 26.4
click at [172, 318] on div "Progress Bar" at bounding box center [172, 317] width 1 height 4
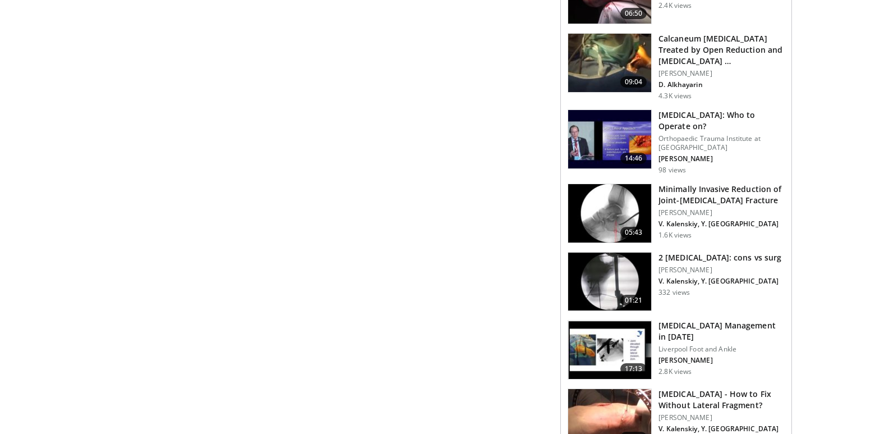
scroll to position [841, 0]
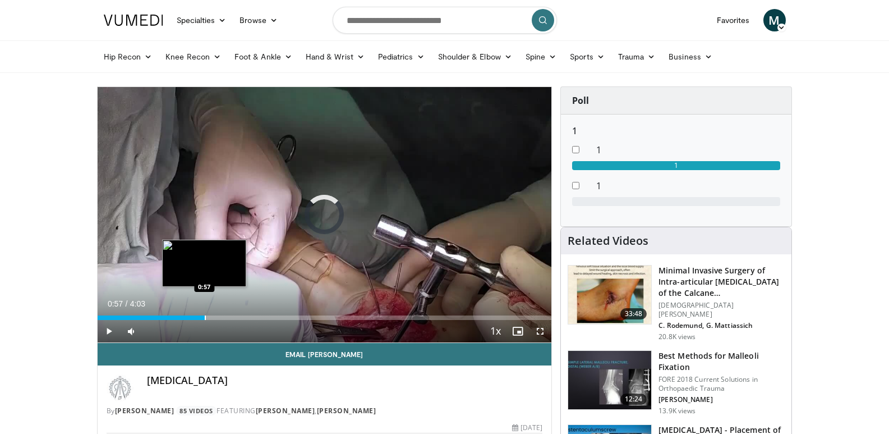
click at [205, 317] on div "Progress Bar" at bounding box center [205, 317] width 1 height 4
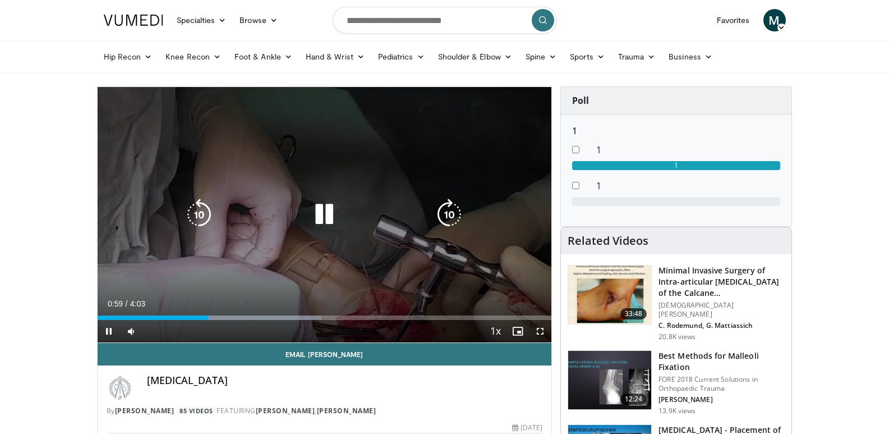
click at [200, 284] on div "10 seconds Tap to unmute" at bounding box center [325, 214] width 454 height 255
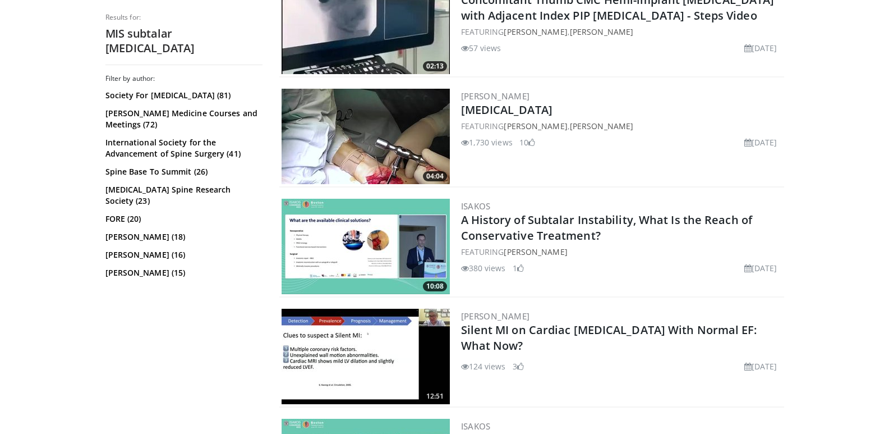
scroll to position [1492, 0]
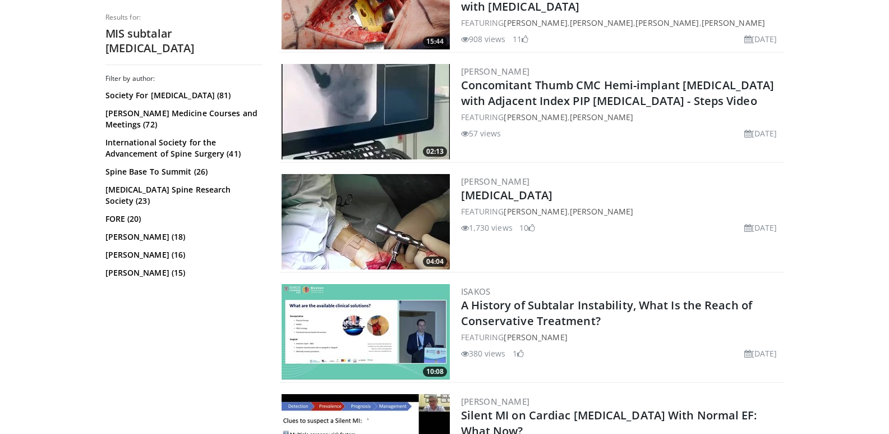
click at [403, 207] on img at bounding box center [366, 221] width 168 height 95
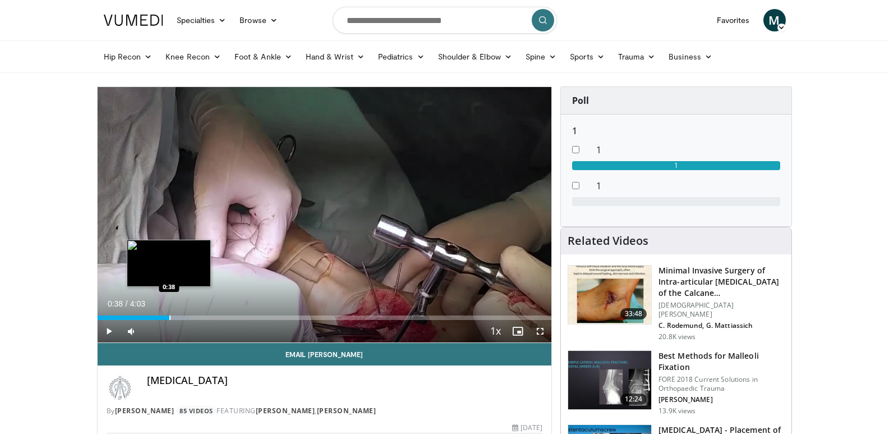
click at [170, 317] on div "Progress Bar" at bounding box center [169, 317] width 1 height 4
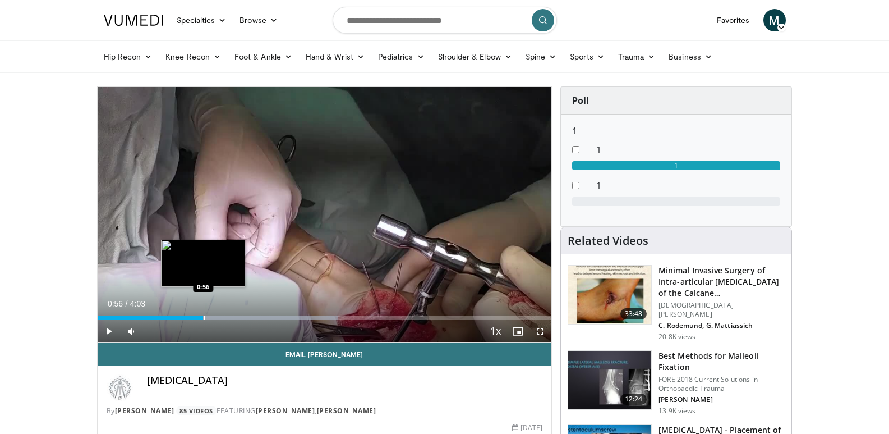
drag, startPoint x: 172, startPoint y: 317, endPoint x: 203, endPoint y: 317, distance: 31.4
click at [204, 317] on div "Progress Bar" at bounding box center [204, 317] width 1 height 4
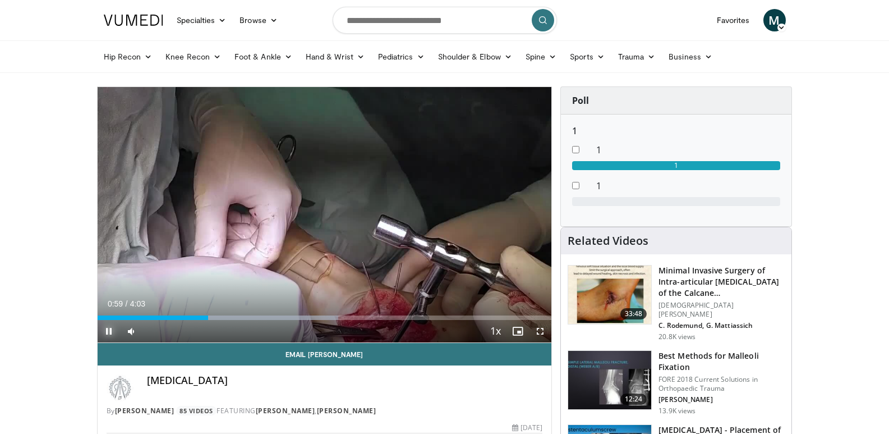
click at [108, 328] on span "Video Player" at bounding box center [109, 331] width 22 height 22
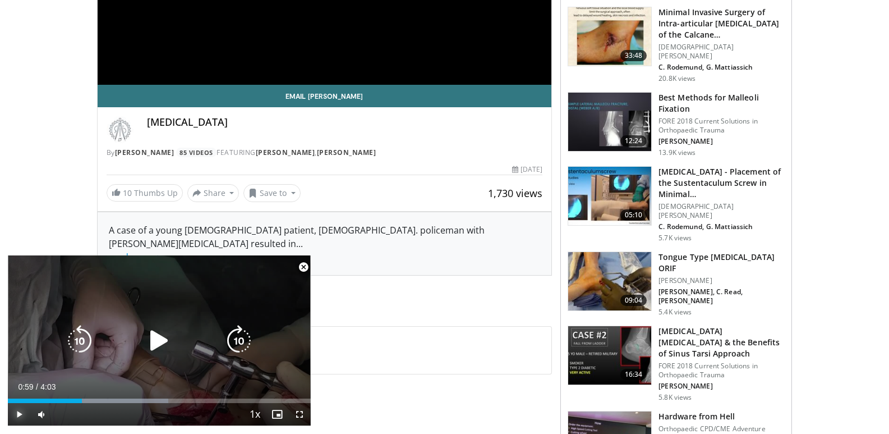
scroll to position [374, 0]
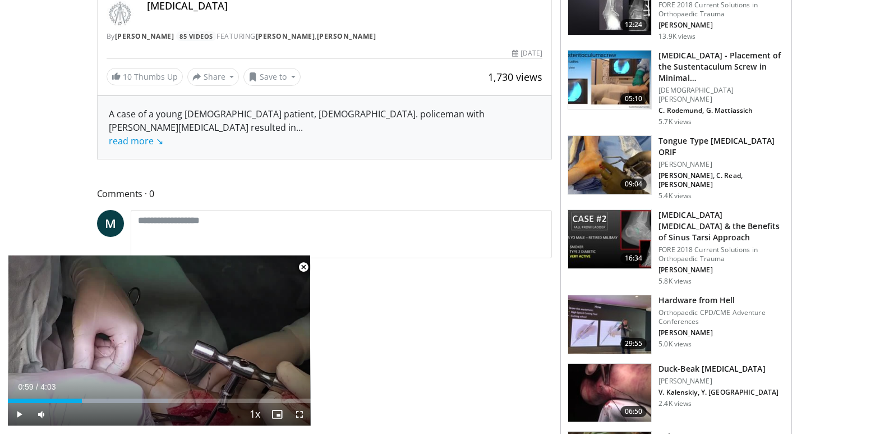
click at [303, 266] on span "Video Player" at bounding box center [303, 267] width 22 height 22
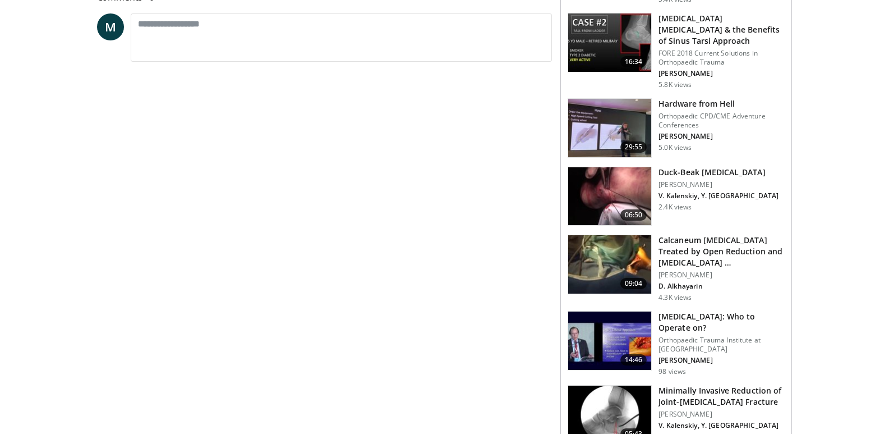
scroll to position [586, 0]
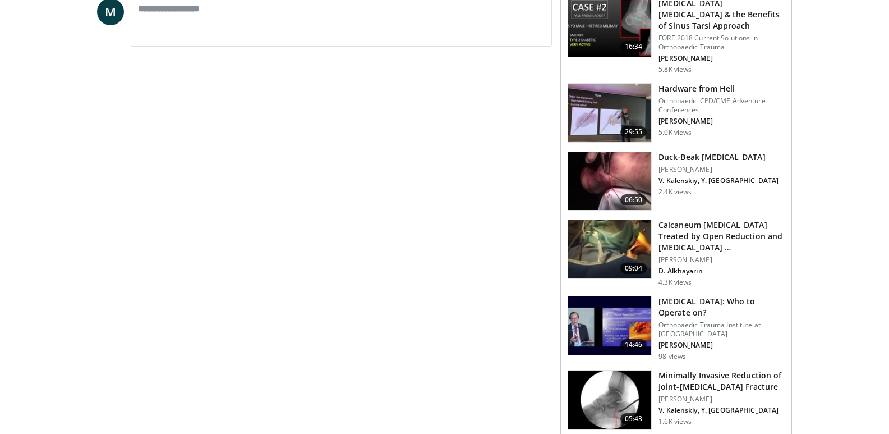
click at [632, 370] on img at bounding box center [609, 399] width 83 height 58
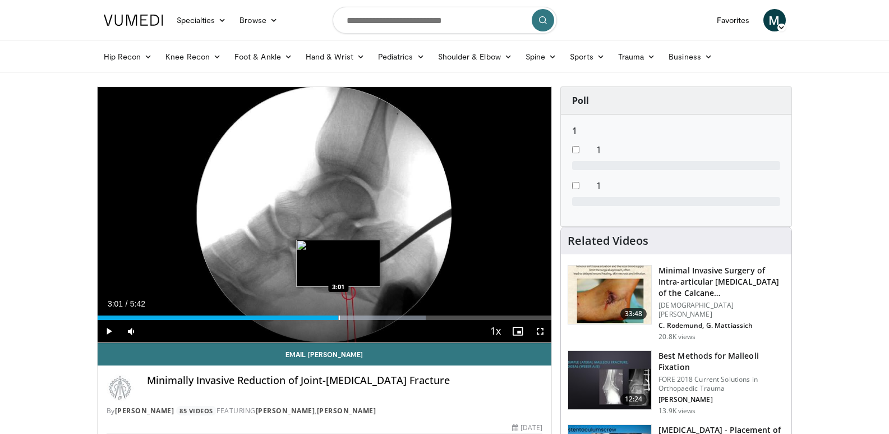
drag, startPoint x: 102, startPoint y: 315, endPoint x: 339, endPoint y: 319, distance: 237.3
click at [339, 319] on div "Loaded : 72.32% 3:01 3:01" at bounding box center [325, 317] width 454 height 4
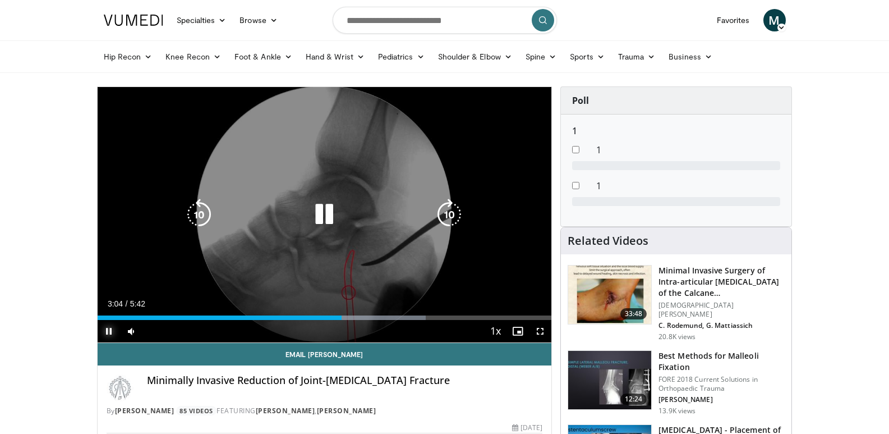
click at [109, 329] on span "Video Player" at bounding box center [109, 331] width 22 height 22
